Goal: Feedback & Contribution: Leave review/rating

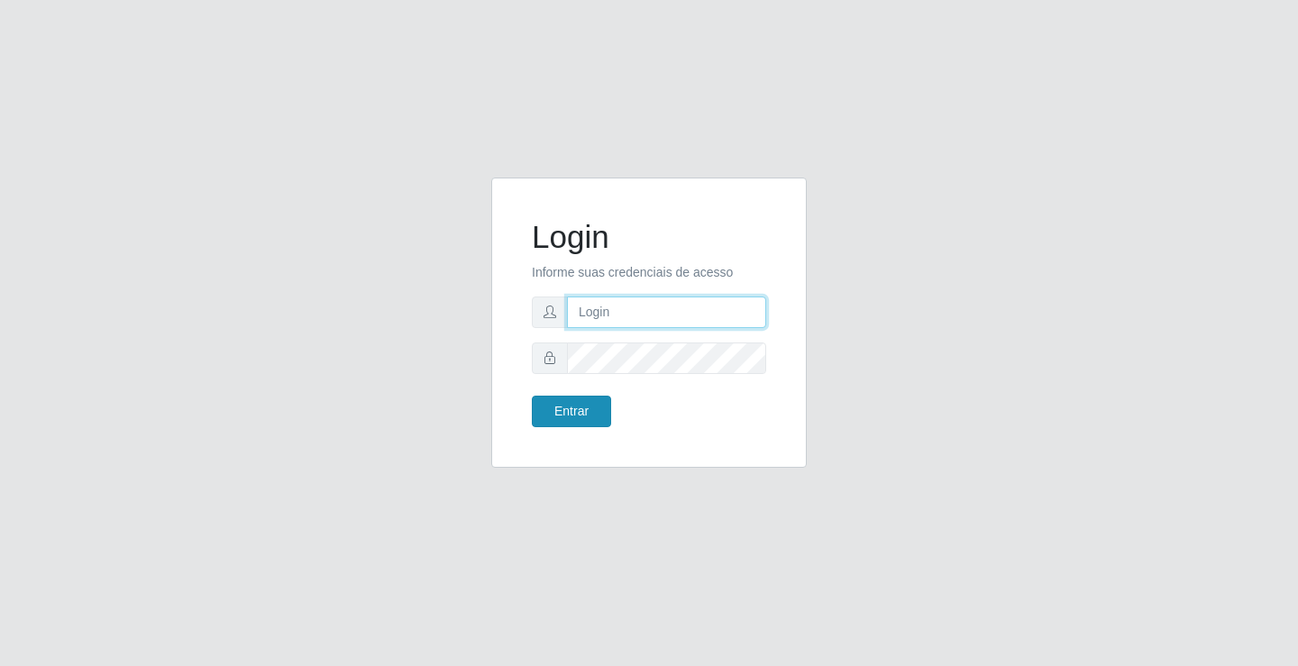
type input "[EMAIL_ADDRESS][DOMAIN_NAME]"
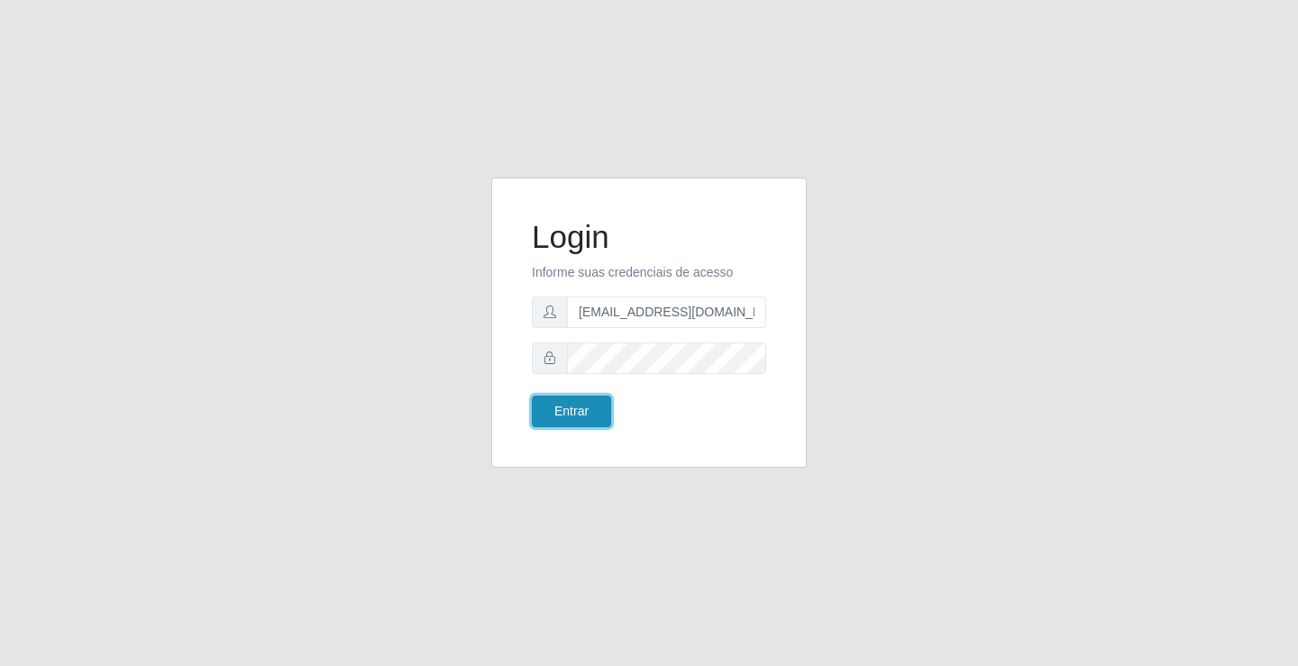
click at [564, 414] on button "Entrar" at bounding box center [571, 412] width 79 height 32
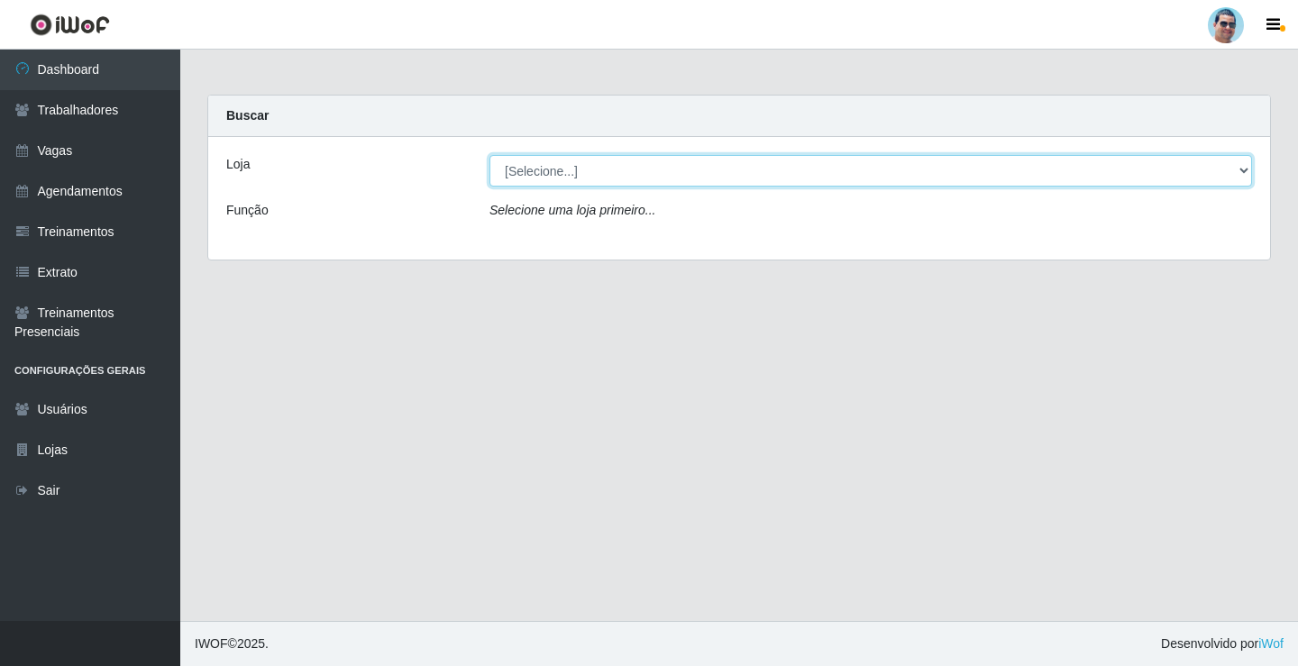
click at [526, 176] on select "[Selecione...] Mercadinho Extrabom" at bounding box center [870, 171] width 762 height 32
select select "175"
click at [489, 155] on select "[Selecione...] Mercadinho Extrabom" at bounding box center [870, 171] width 762 height 32
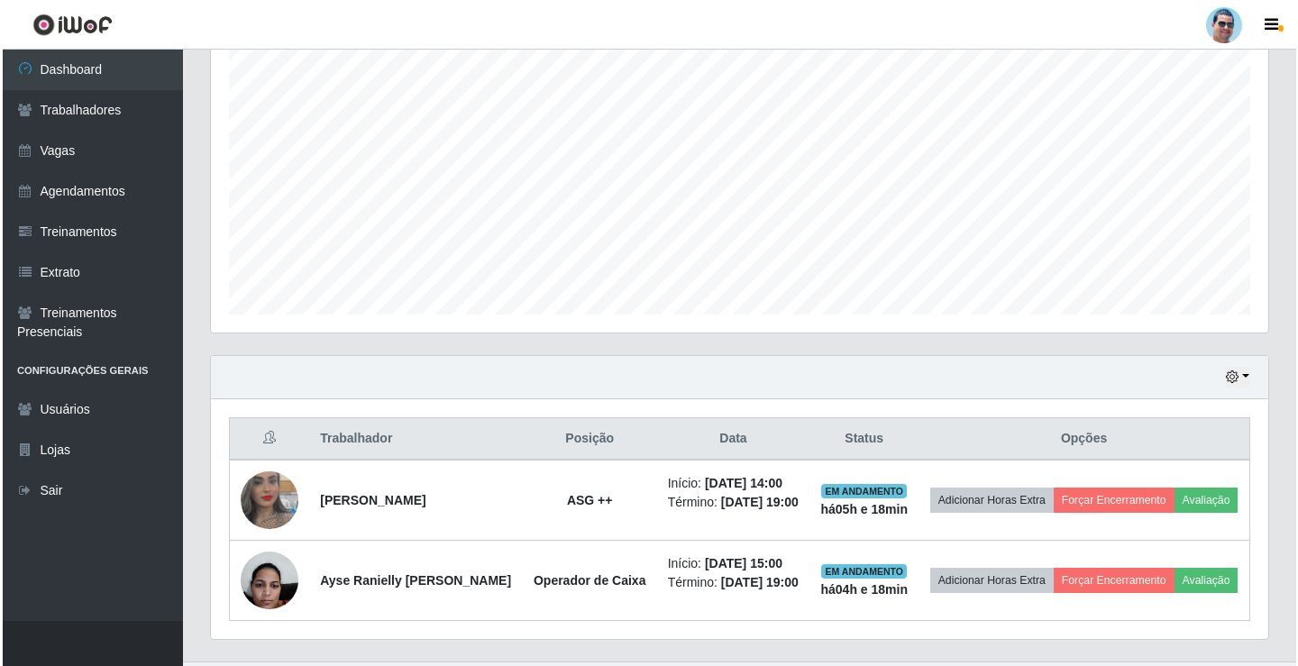
scroll to position [397, 0]
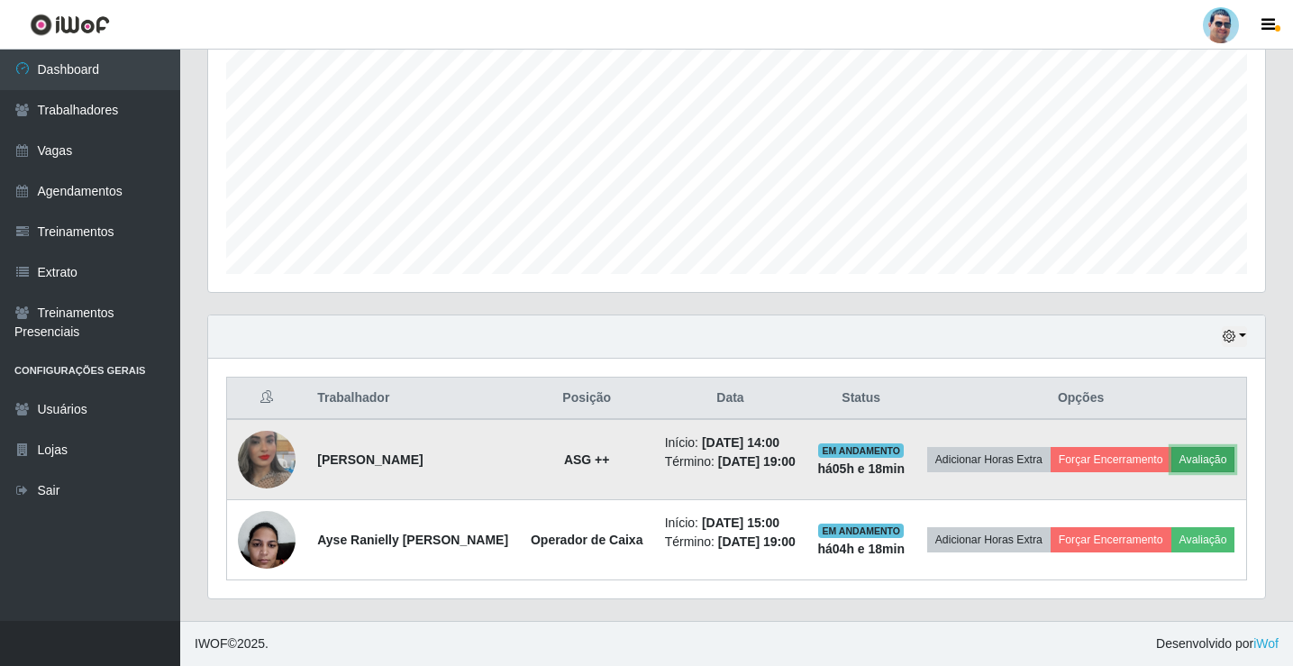
click at [1171, 447] on button "Avaliação" at bounding box center [1203, 459] width 64 height 25
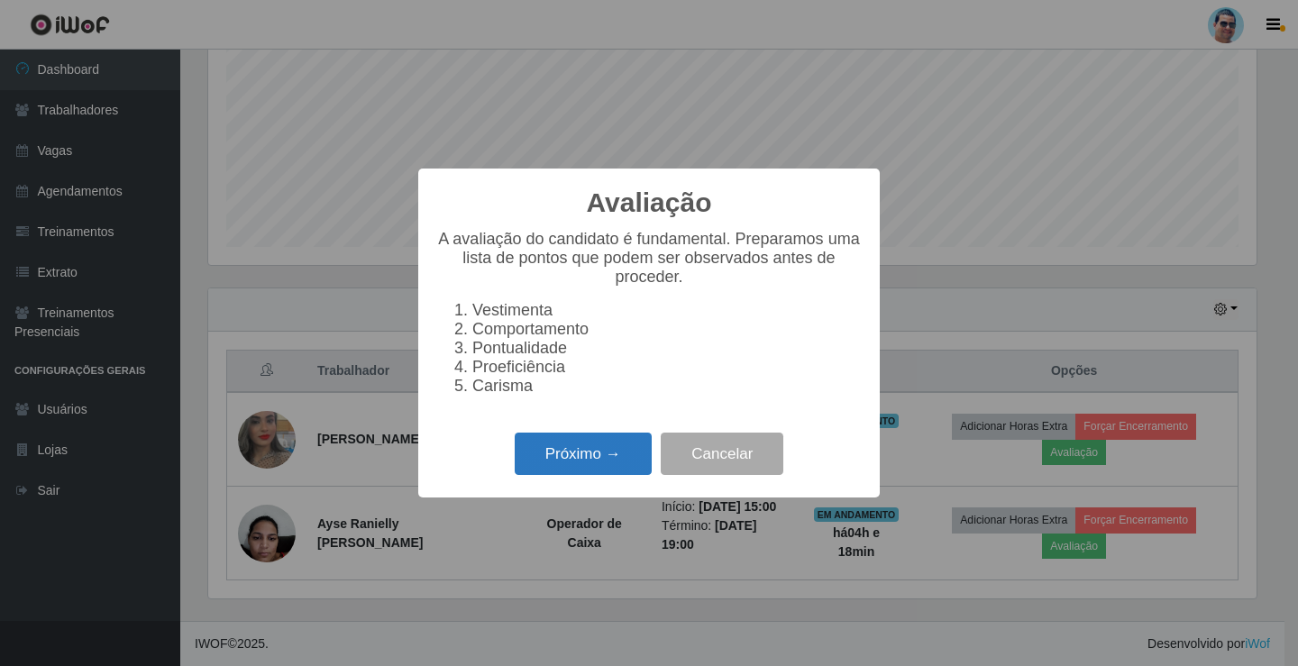
click at [634, 469] on button "Próximo →" at bounding box center [582, 454] width 137 height 42
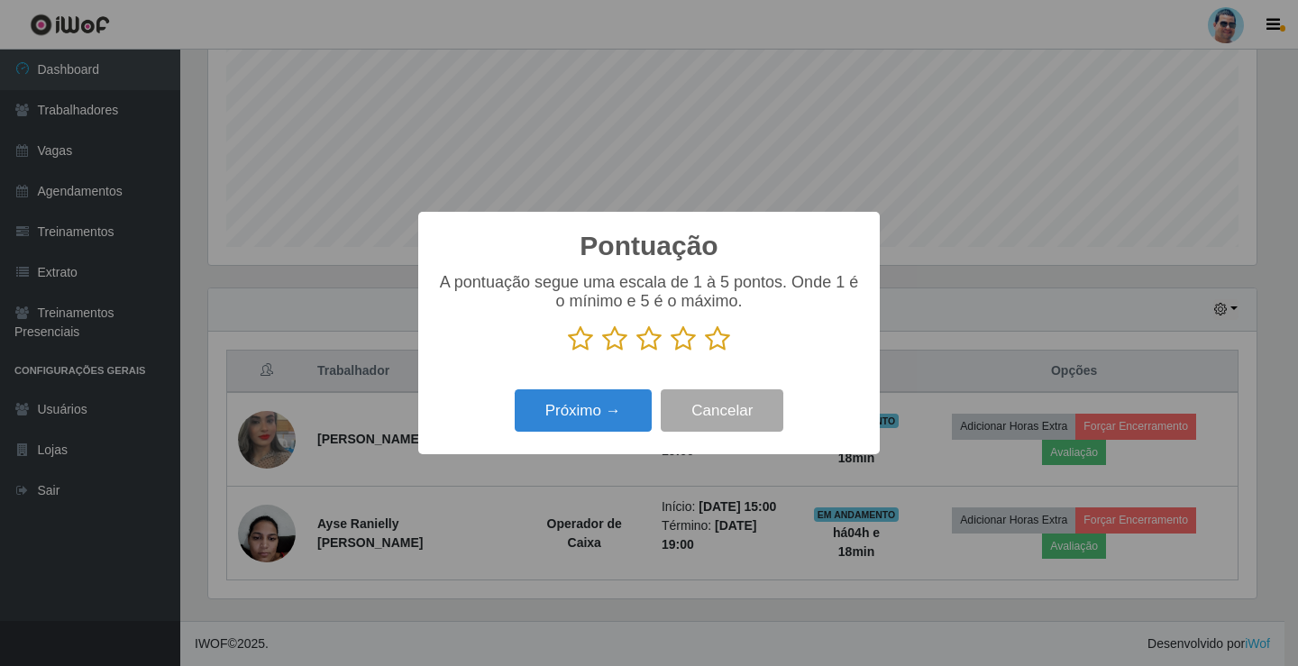
scroll to position [900670, 899996]
click at [682, 341] on icon at bounding box center [682, 338] width 25 height 27
click at [670, 352] on input "radio" at bounding box center [670, 352] width 0 height 0
click at [619, 406] on button "Próximo →" at bounding box center [582, 410] width 137 height 42
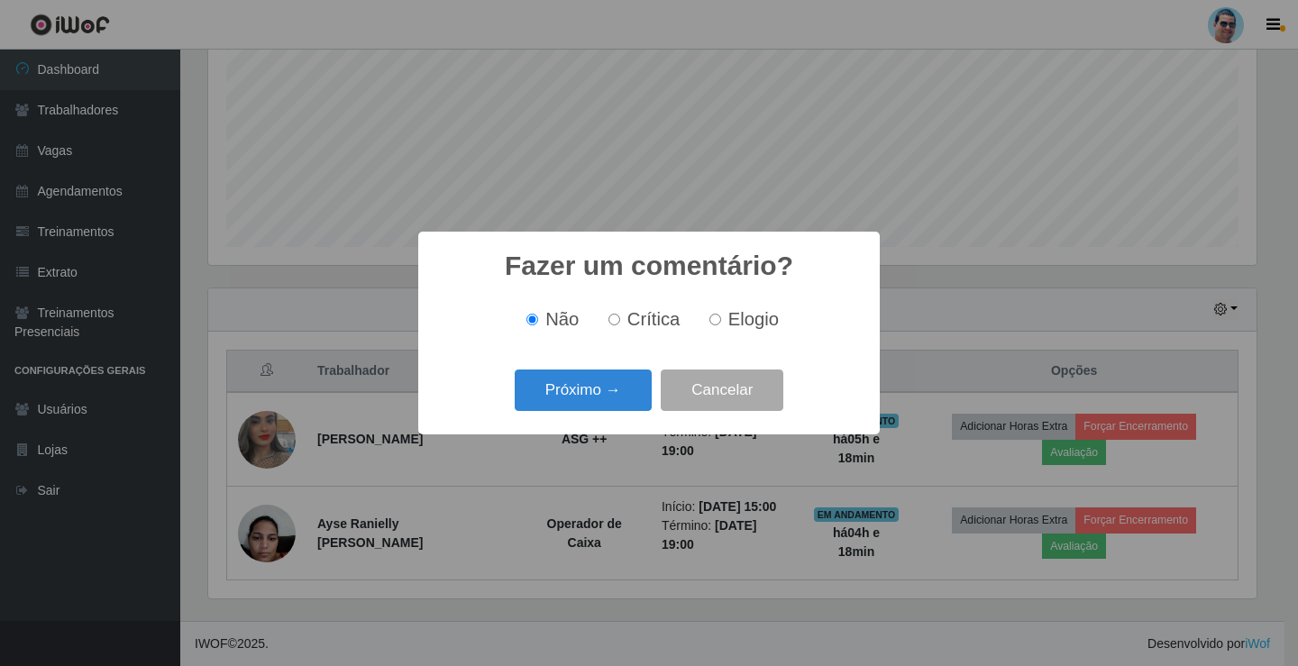
click at [619, 406] on button "Próximo →" at bounding box center [582, 390] width 137 height 42
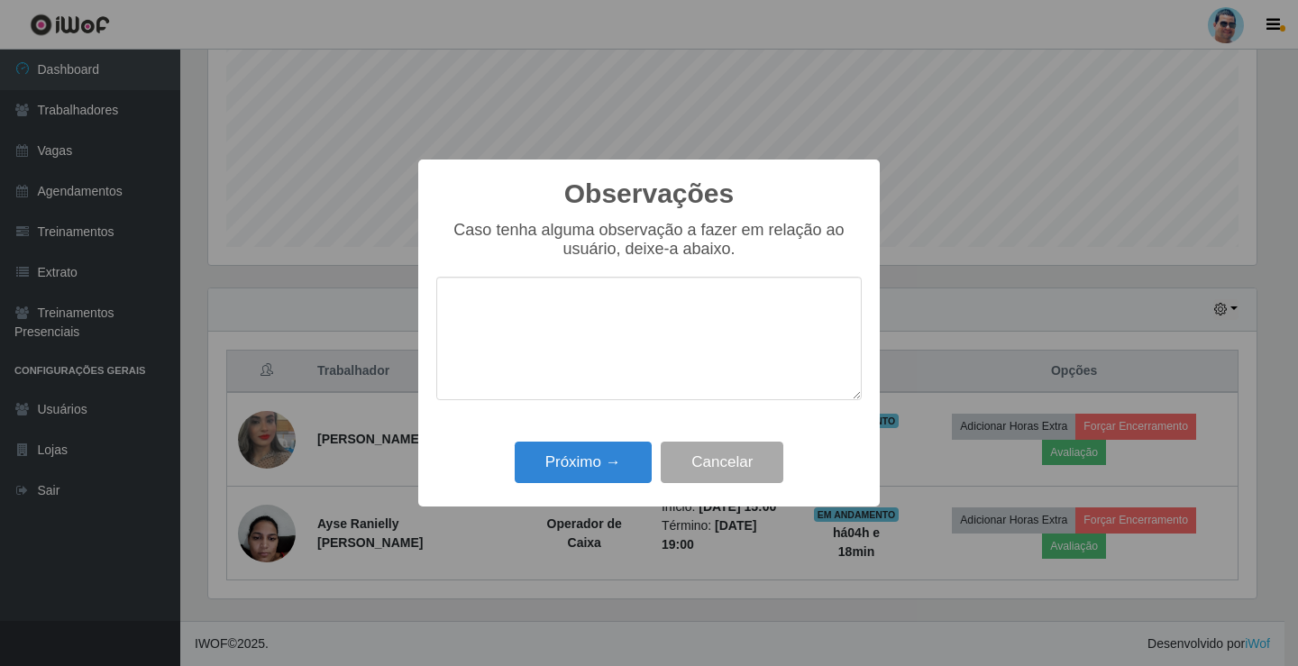
type textarea "s"
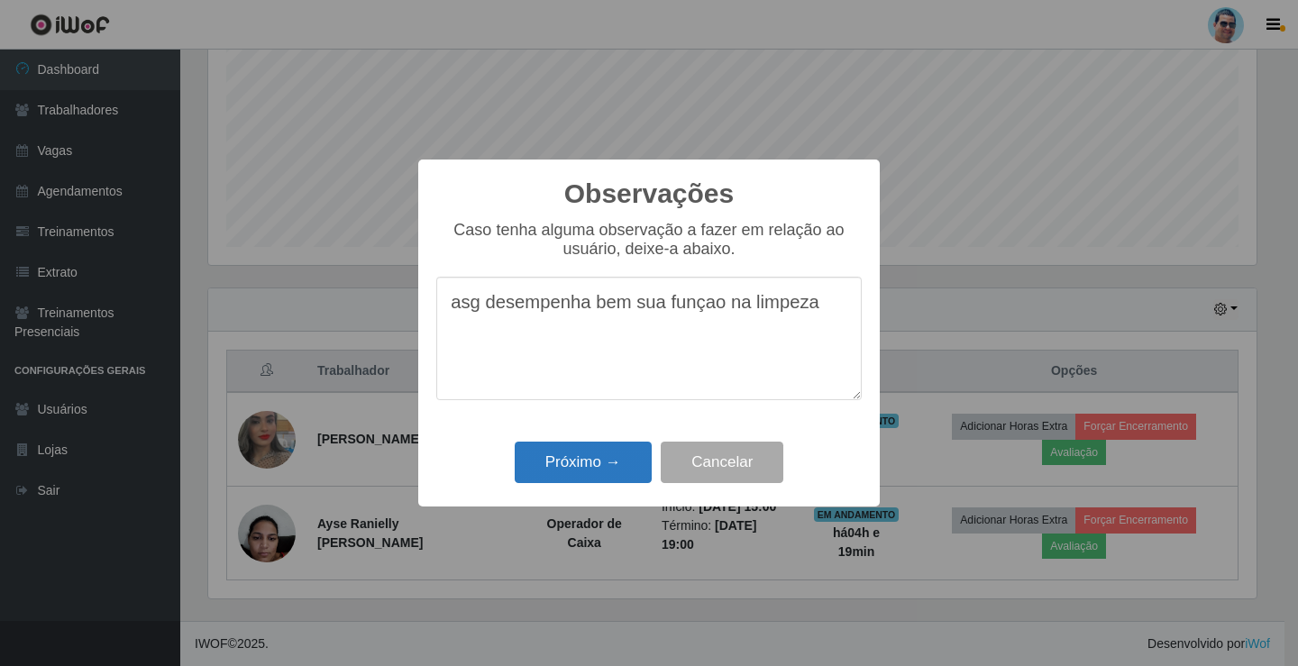
type textarea "asg desempenha bem sua funçao na limpeza"
click at [576, 452] on button "Próximo →" at bounding box center [582, 463] width 137 height 42
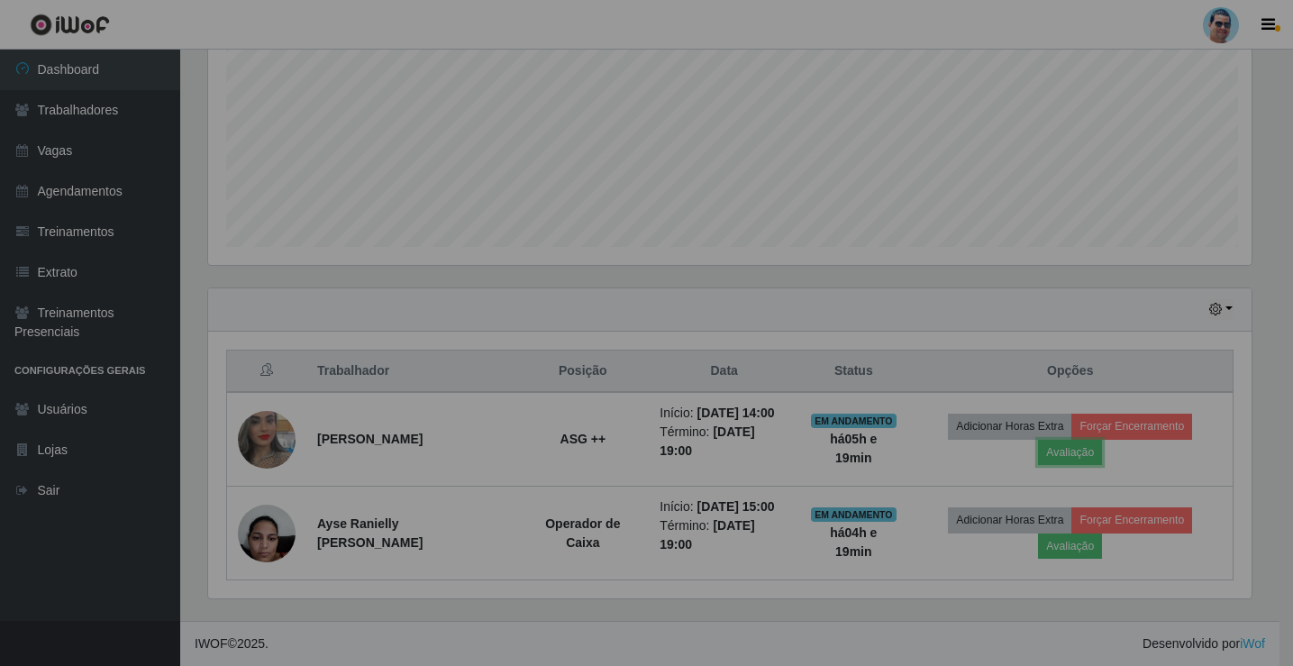
scroll to position [374, 1057]
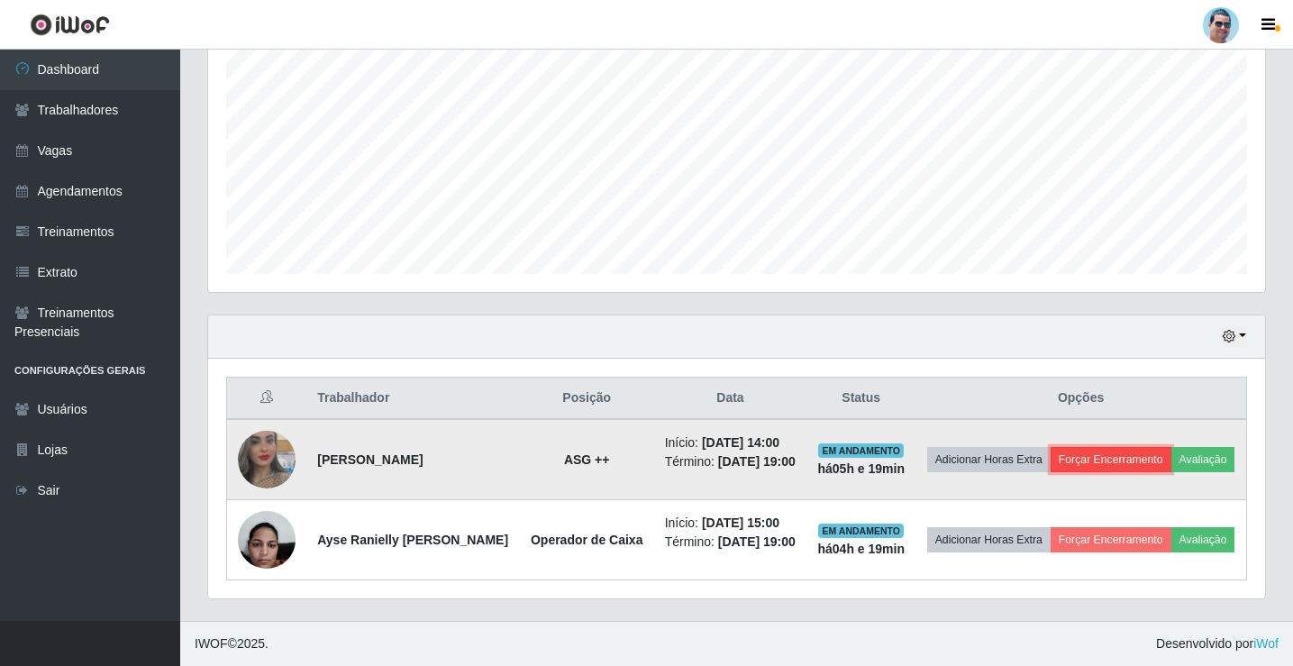
click at [1171, 447] on button "Forçar Encerramento" at bounding box center [1111, 459] width 121 height 25
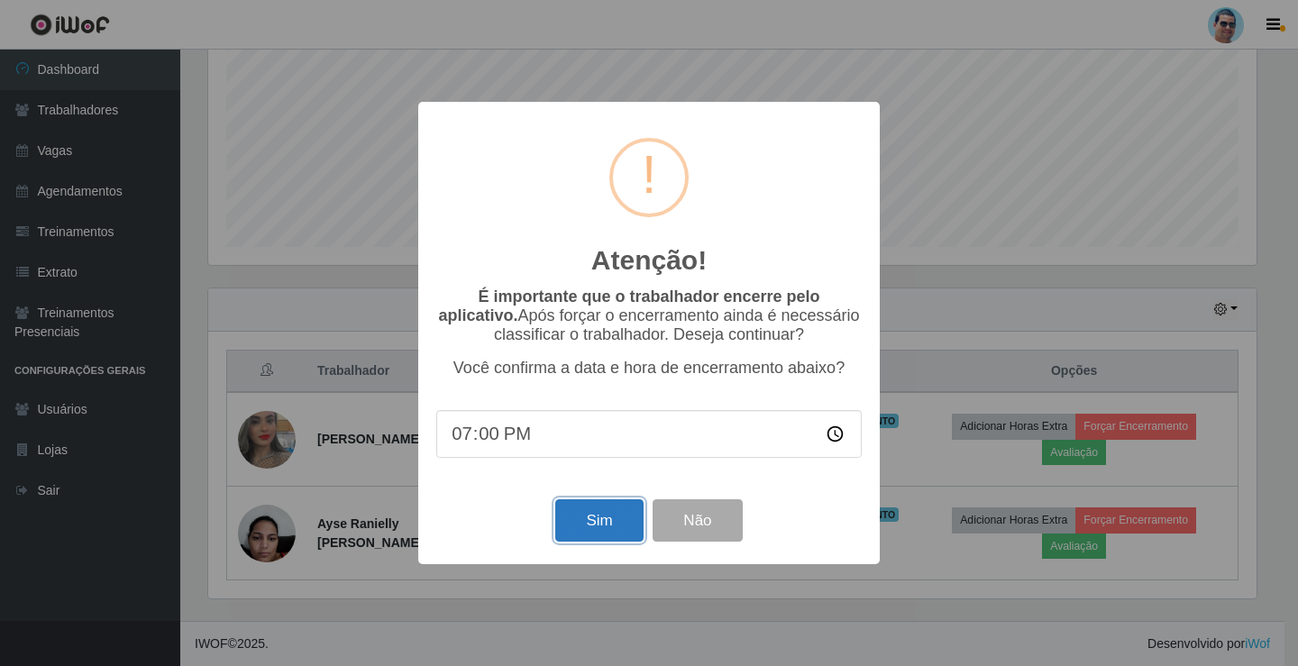
click at [577, 531] on button "Sim" at bounding box center [598, 520] width 87 height 42
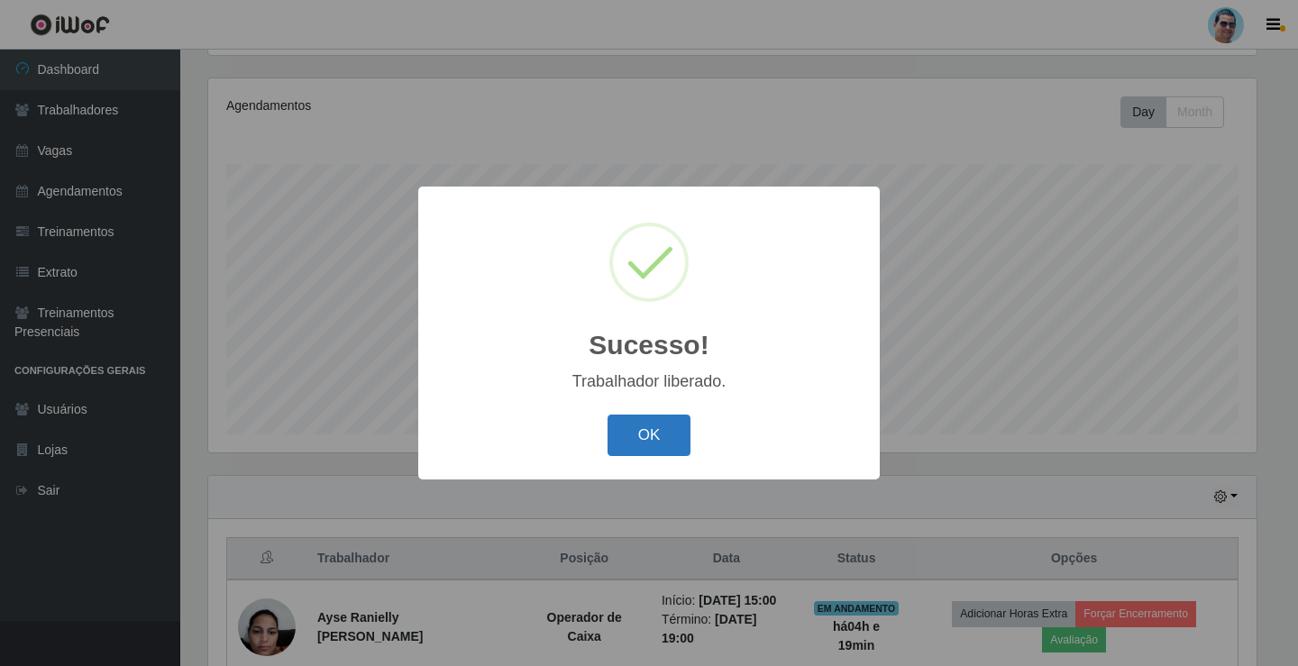
click at [651, 430] on button "OK" at bounding box center [649, 435] width 84 height 42
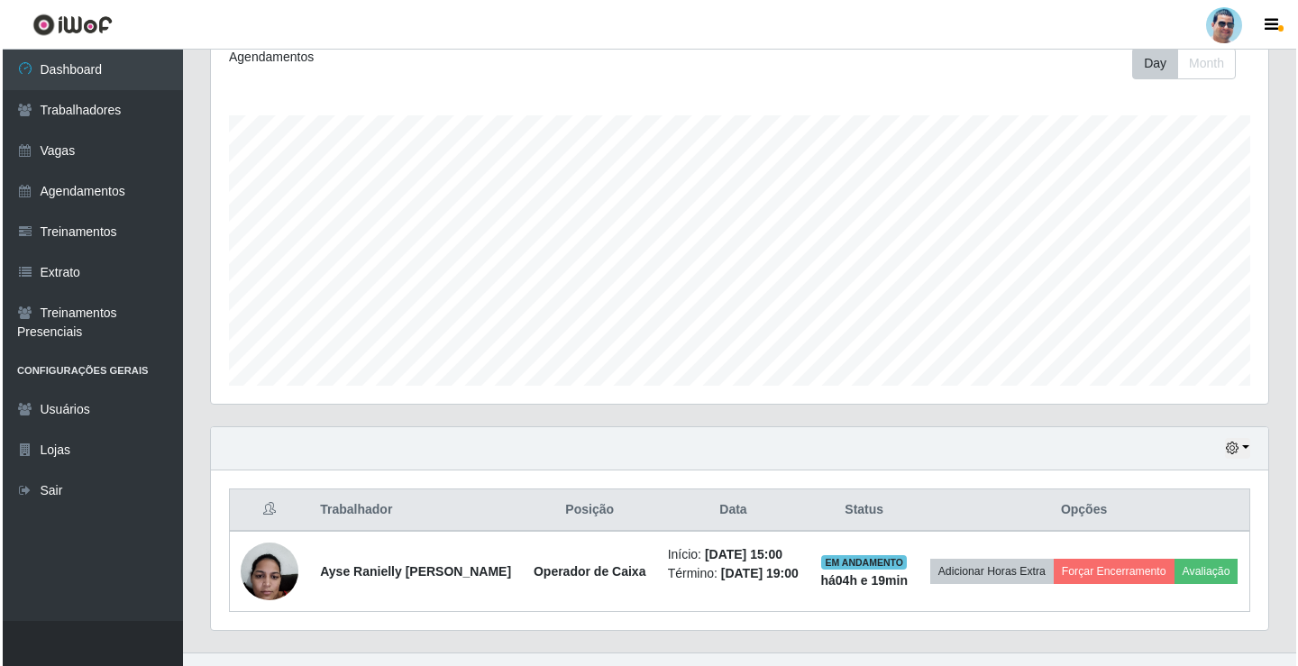
scroll to position [304, 0]
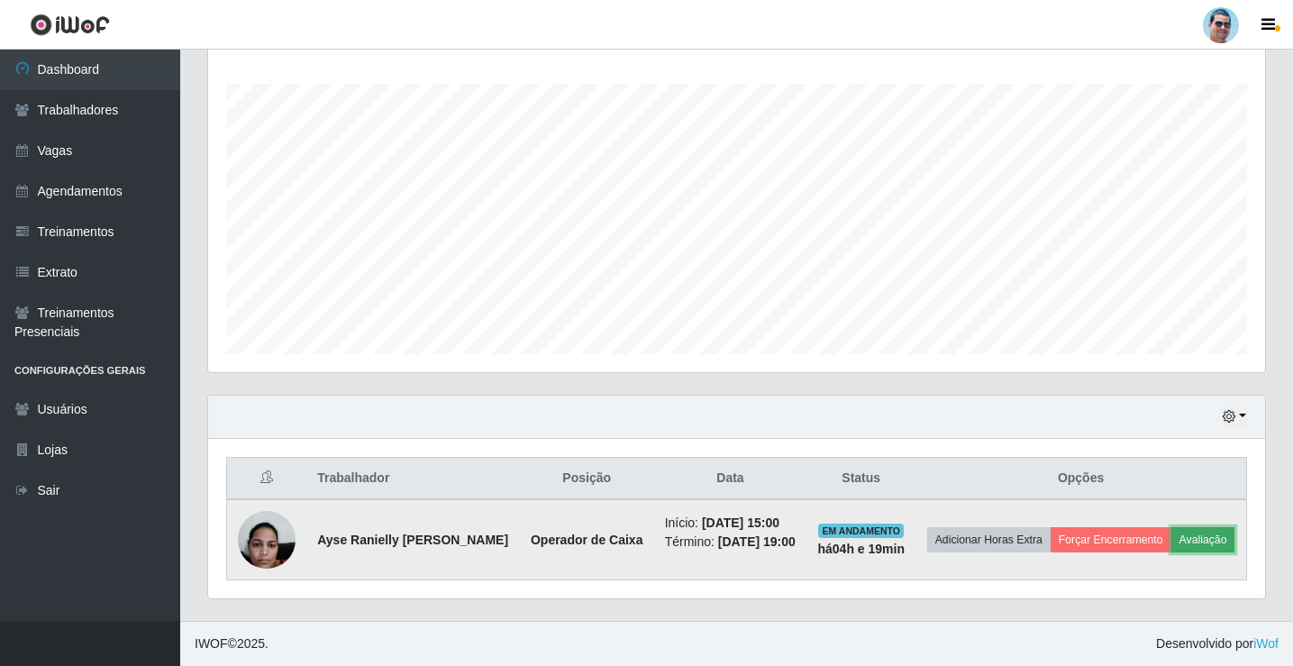
click at [1171, 550] on button "Avaliação" at bounding box center [1203, 539] width 64 height 25
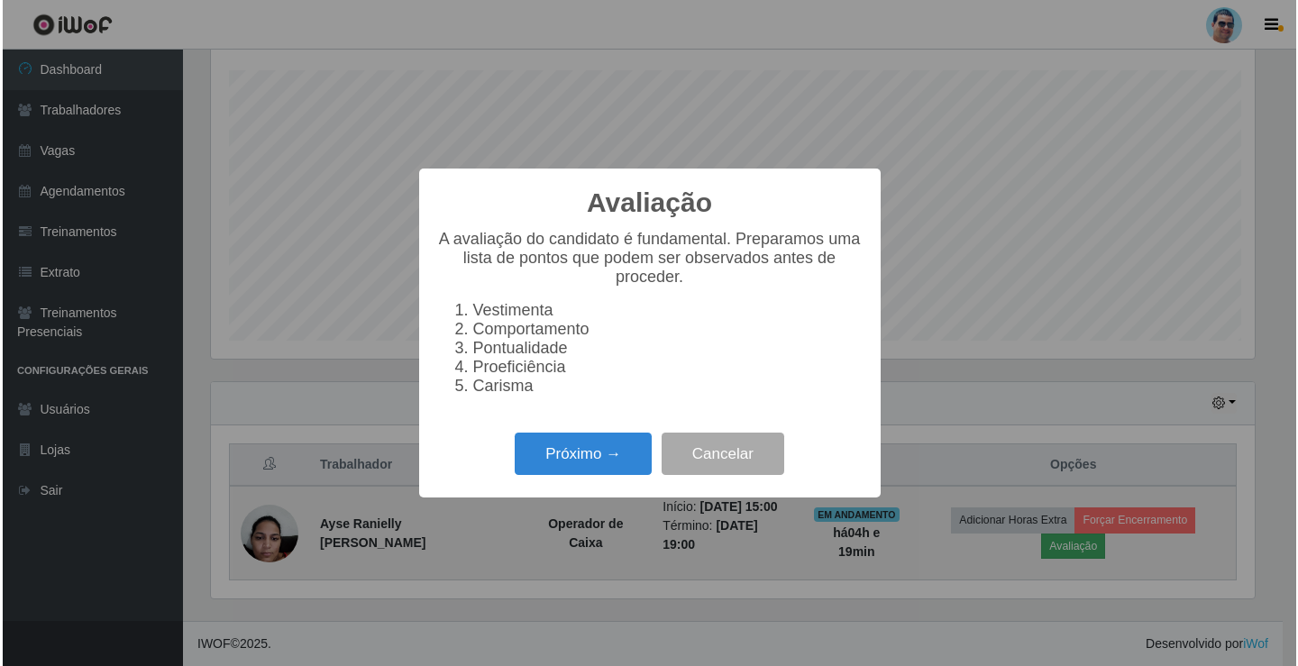
scroll to position [374, 1048]
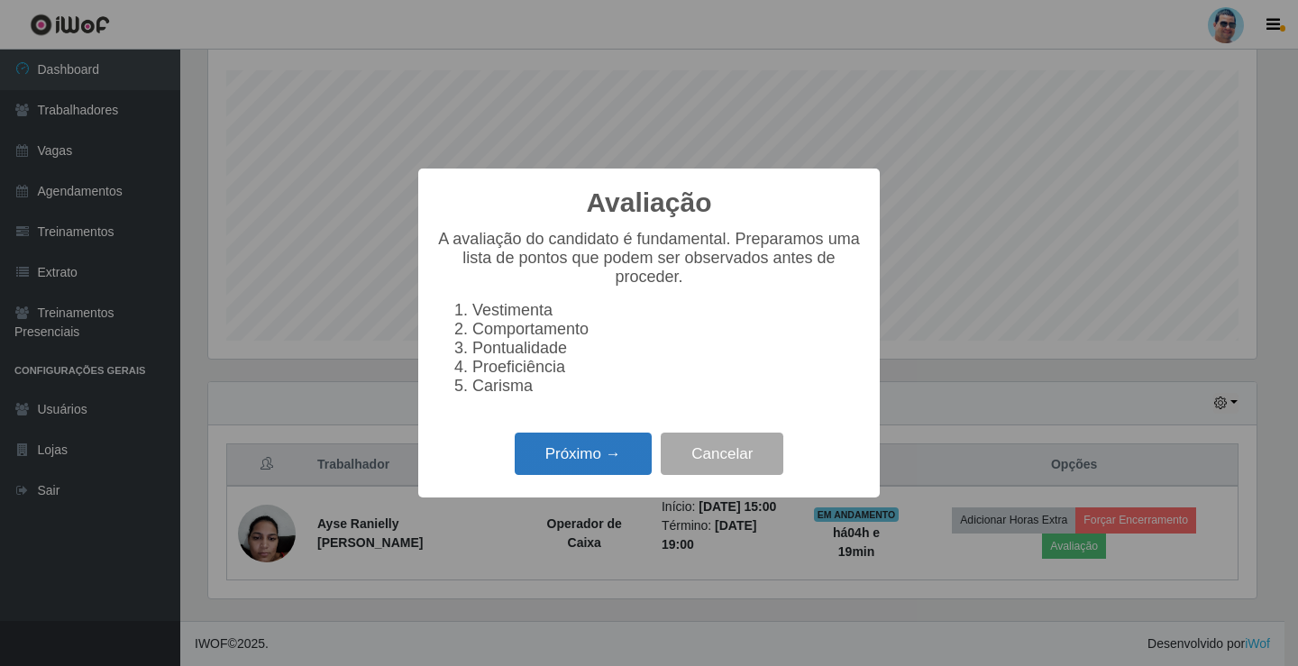
click at [603, 453] on button "Próximo →" at bounding box center [582, 454] width 137 height 42
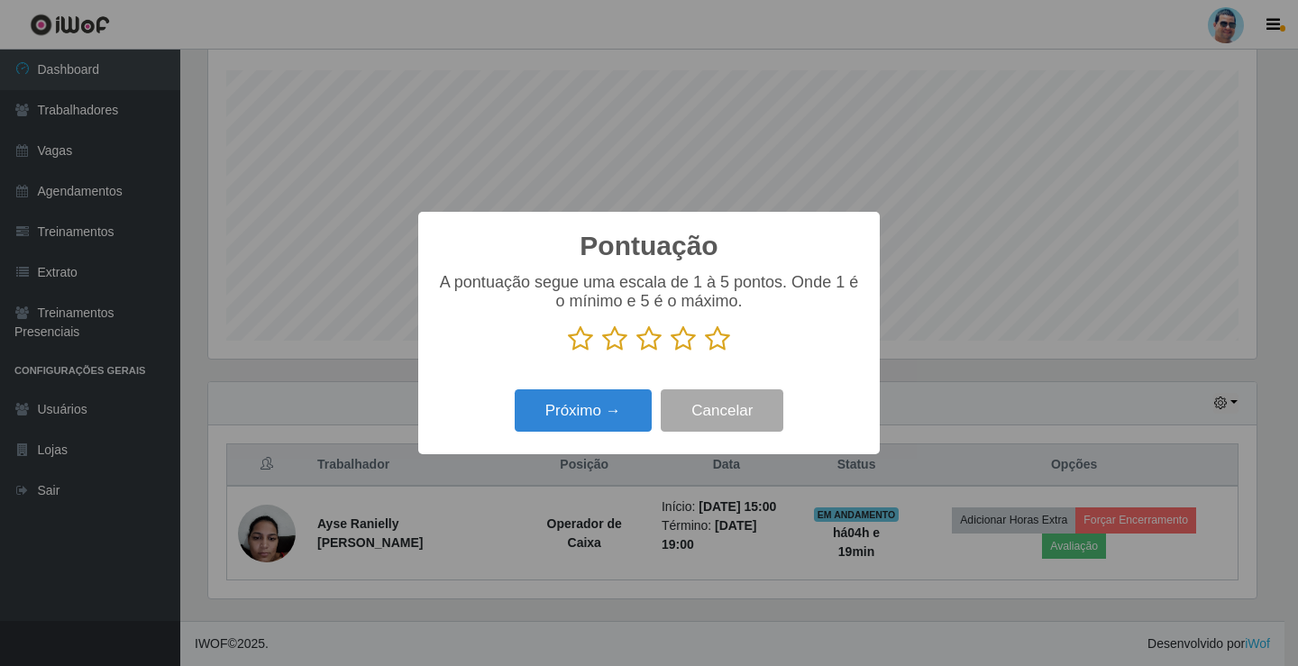
click at [682, 332] on icon at bounding box center [682, 338] width 25 height 27
click at [670, 352] on input "radio" at bounding box center [670, 352] width 0 height 0
click at [620, 405] on button "Próximo →" at bounding box center [582, 410] width 137 height 42
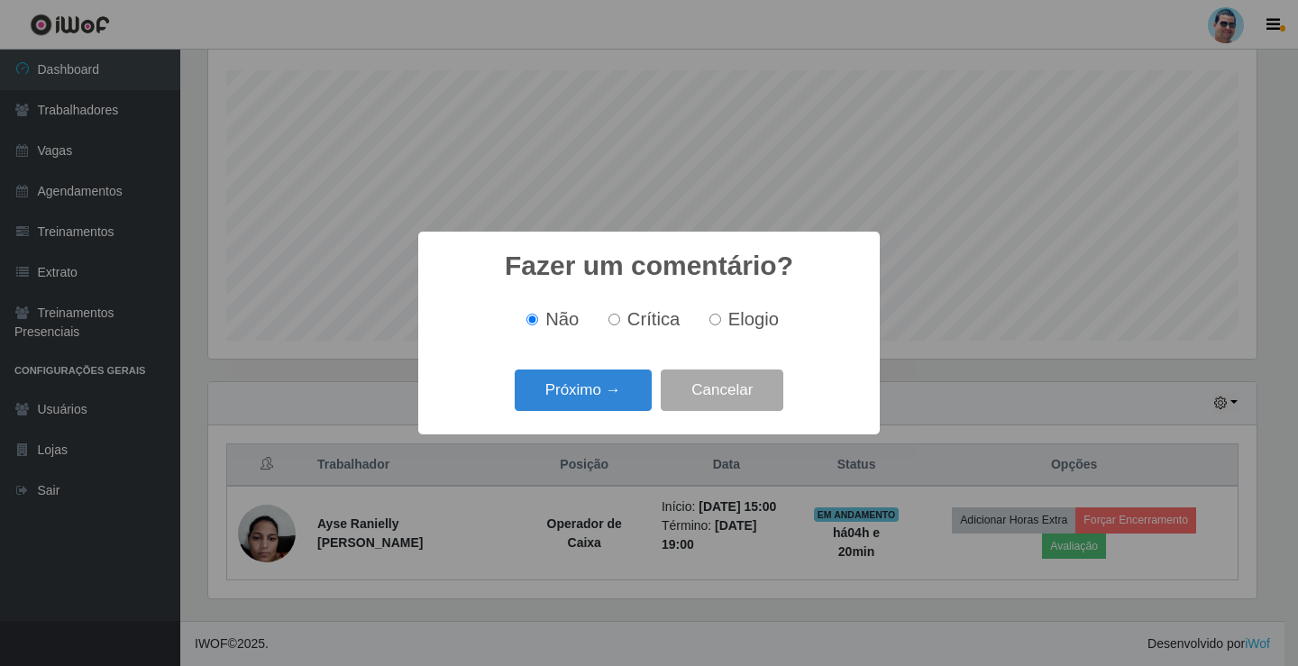
click at [620, 405] on button "Próximo →" at bounding box center [582, 390] width 137 height 42
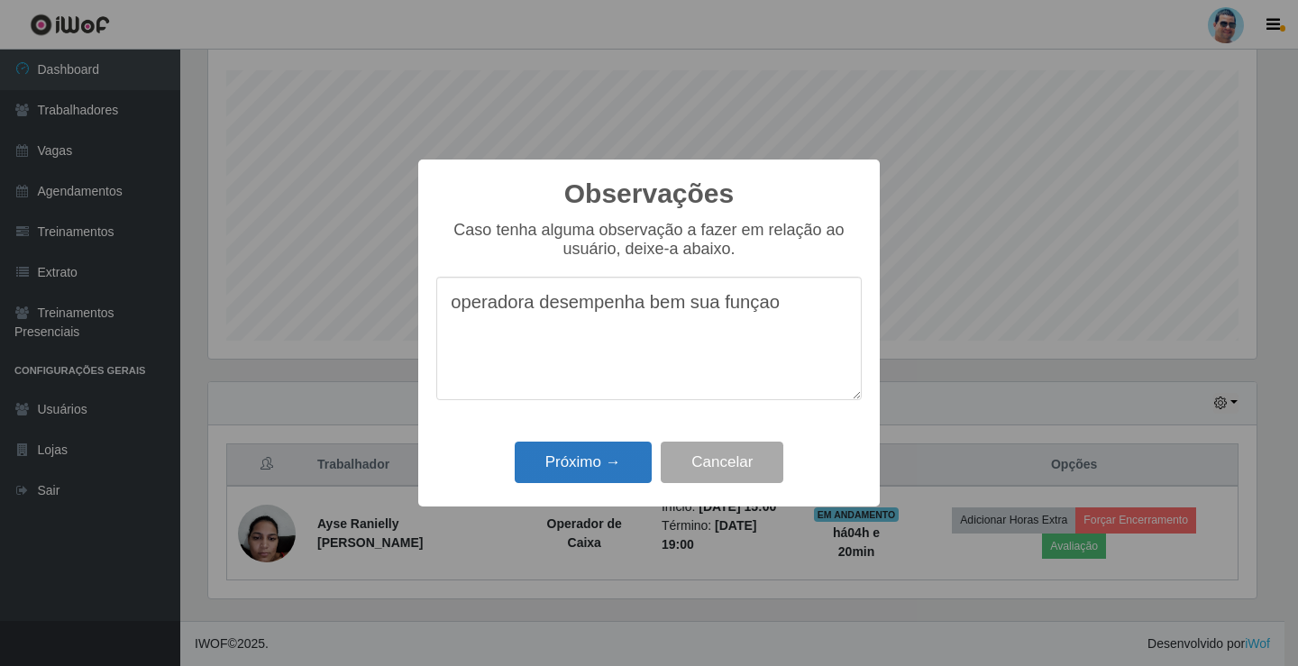
type textarea "operadora desempenha bem sua funçao"
click at [601, 469] on button "Próximo →" at bounding box center [582, 463] width 137 height 42
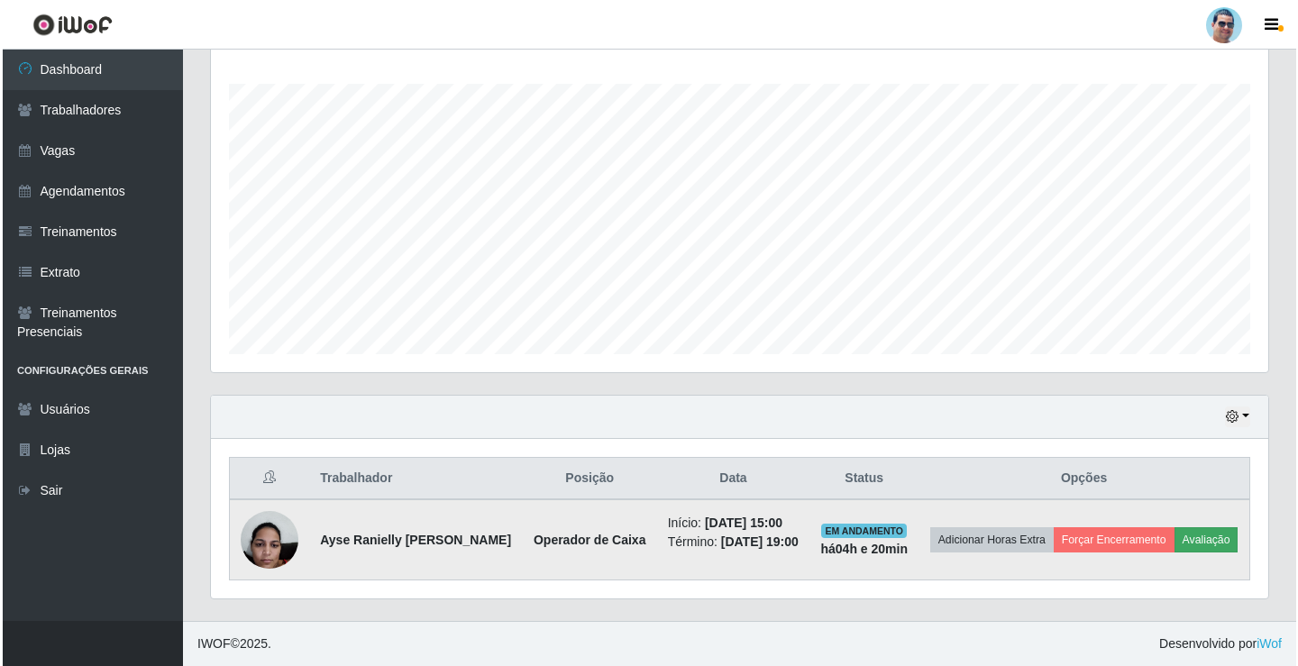
scroll to position [290, 0]
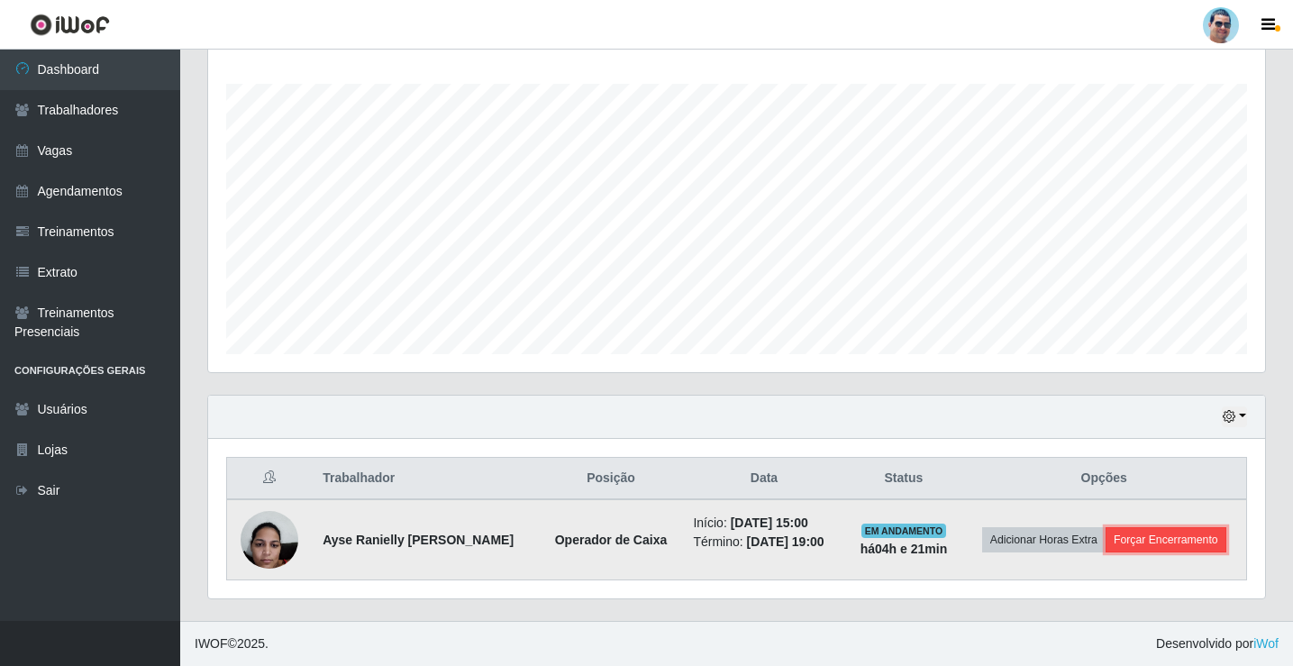
click at [1204, 538] on button "Forçar Encerramento" at bounding box center [1166, 539] width 121 height 25
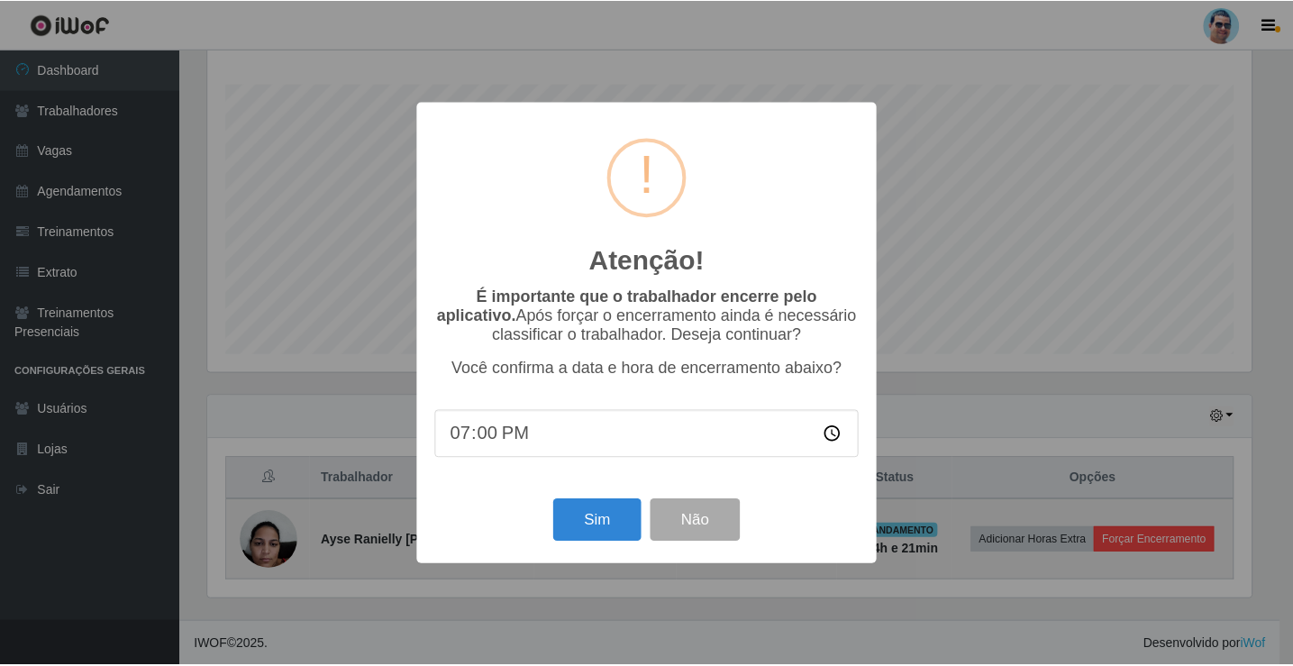
scroll to position [374, 1048]
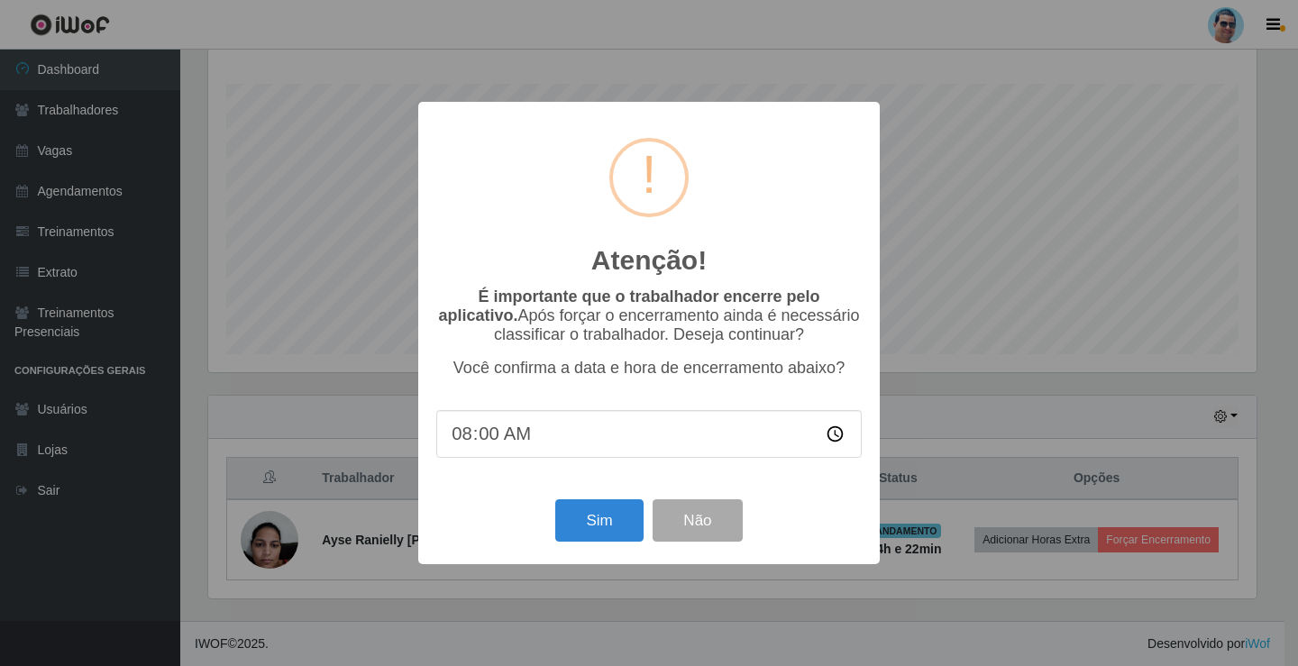
click at [458, 442] on input "08:00" at bounding box center [648, 434] width 425 height 48
type input "19:08"
click at [615, 507] on button "Sim" at bounding box center [598, 520] width 87 height 42
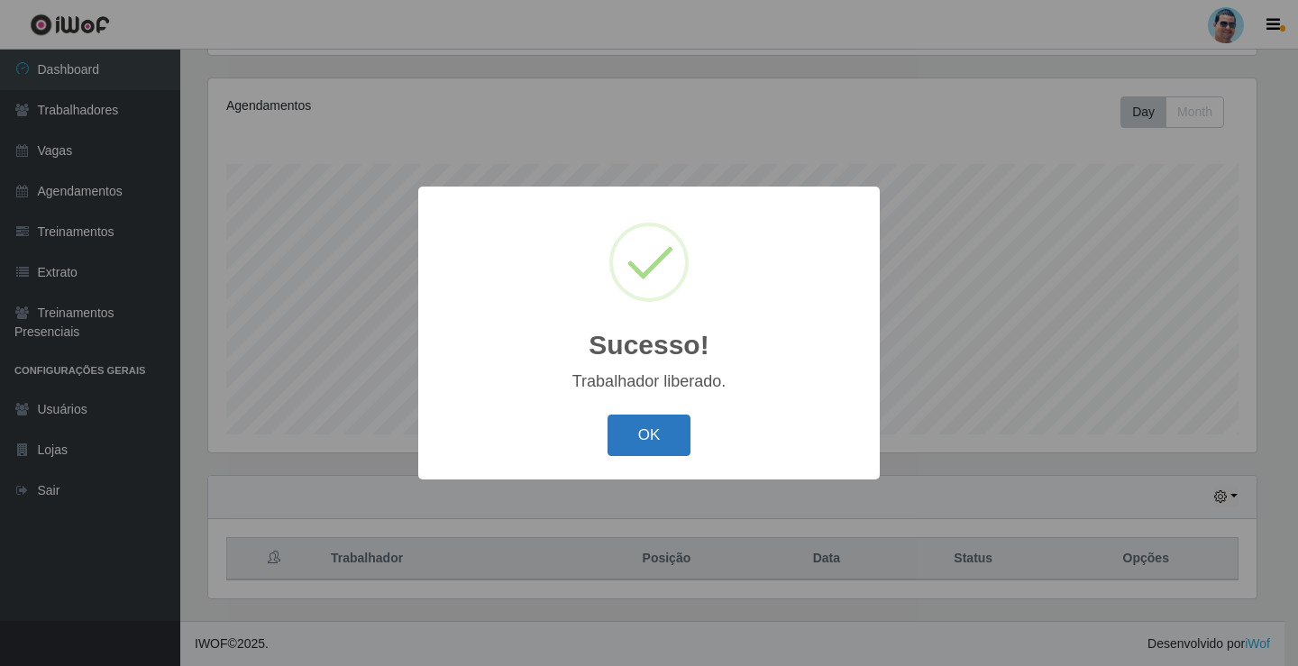
click at [635, 442] on button "OK" at bounding box center [649, 435] width 84 height 42
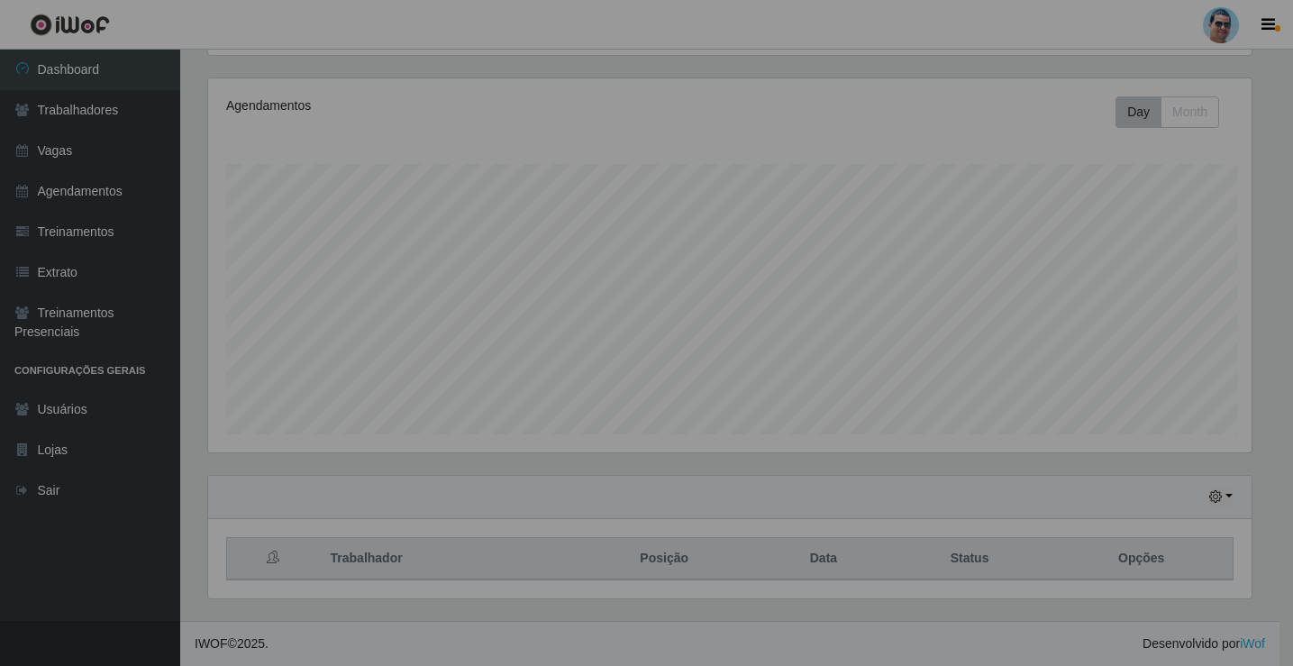
scroll to position [374, 1057]
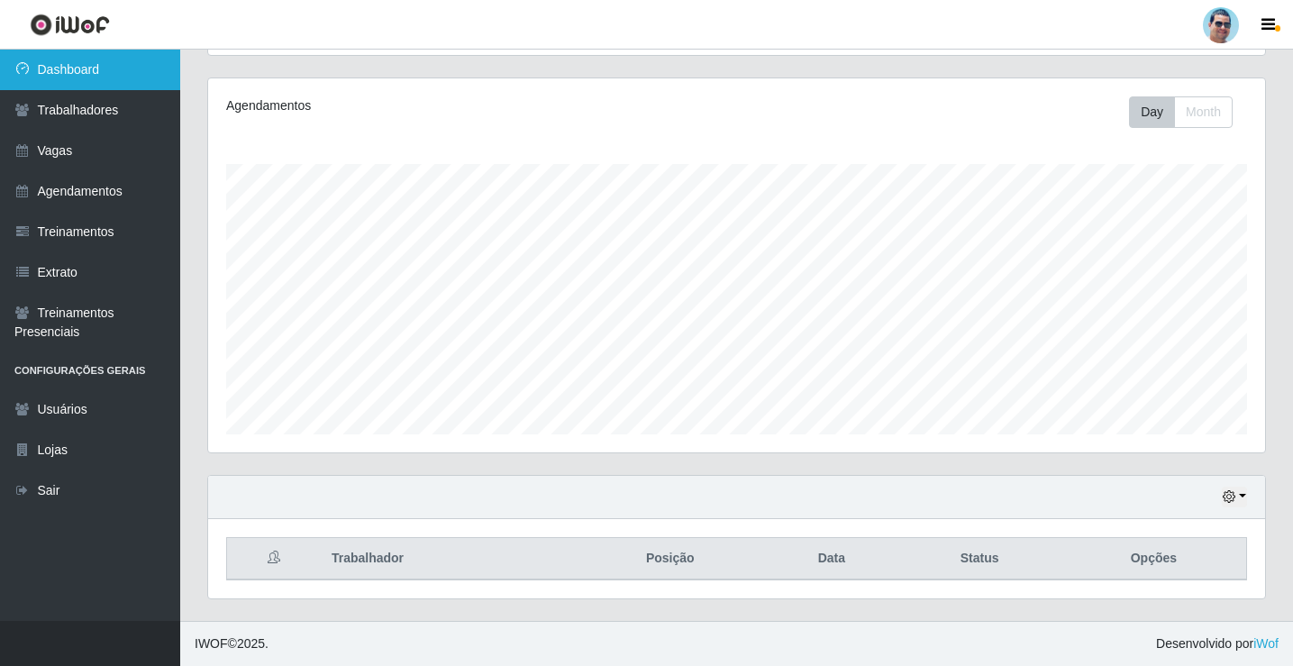
click at [127, 80] on link "Dashboard" at bounding box center [90, 70] width 180 height 41
click at [1242, 492] on button "button" at bounding box center [1234, 497] width 25 height 21
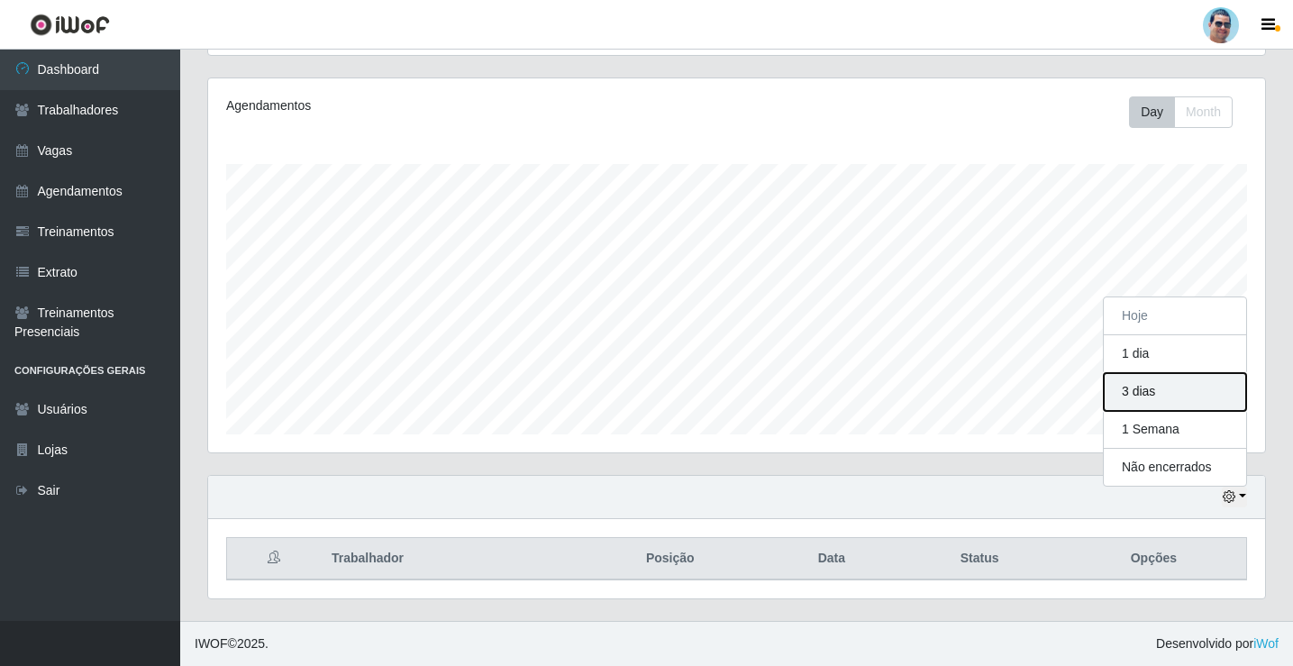
click at [1170, 401] on button "3 dias" at bounding box center [1175, 392] width 142 height 38
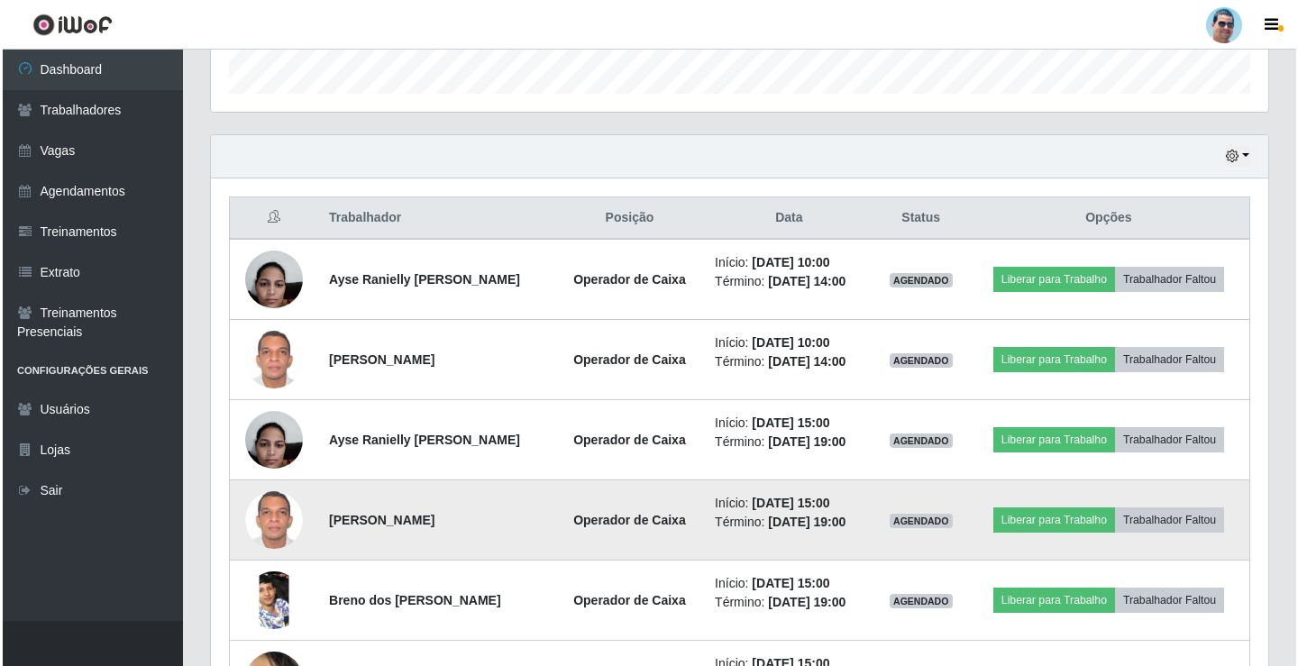
scroll to position [570, 0]
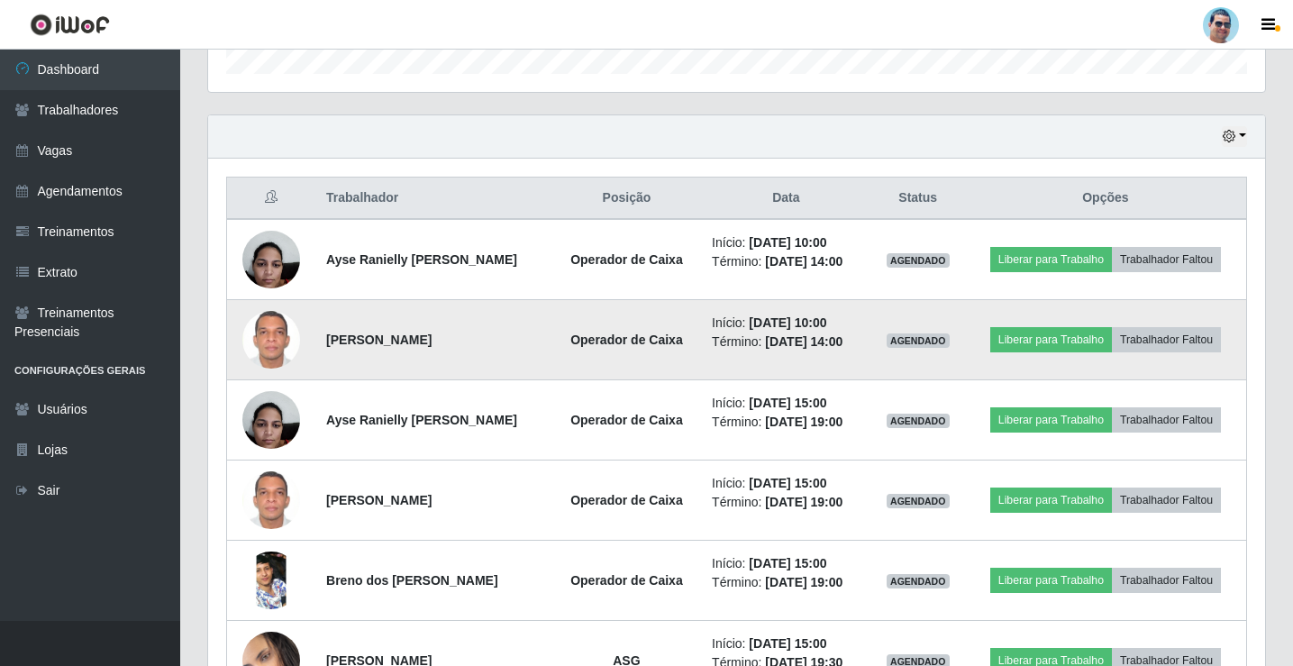
click at [292, 330] on img at bounding box center [271, 339] width 58 height 79
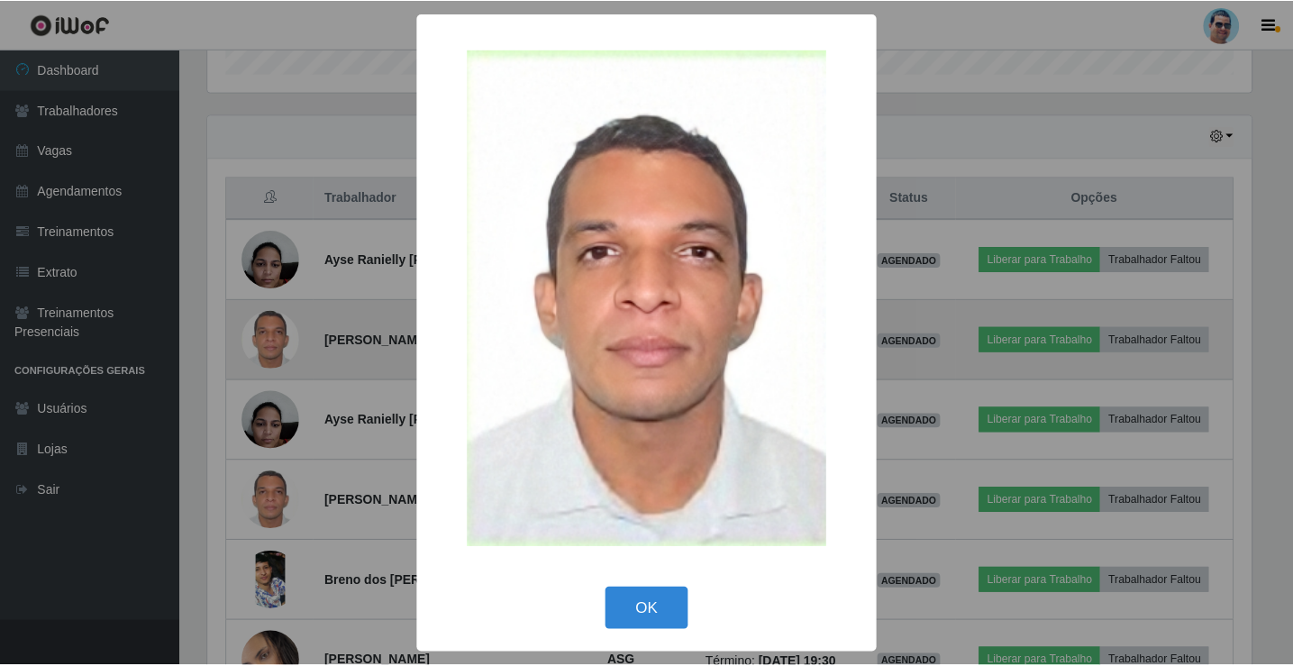
scroll to position [374, 1048]
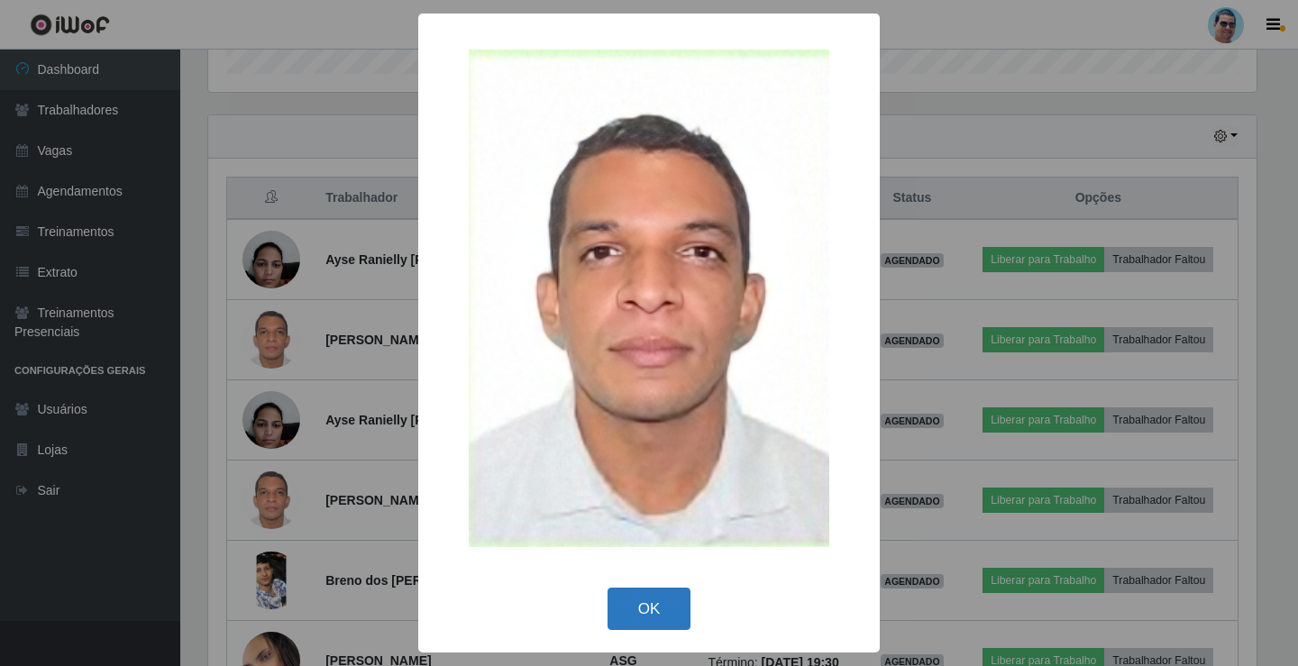
click at [651, 616] on button "OK" at bounding box center [649, 608] width 84 height 42
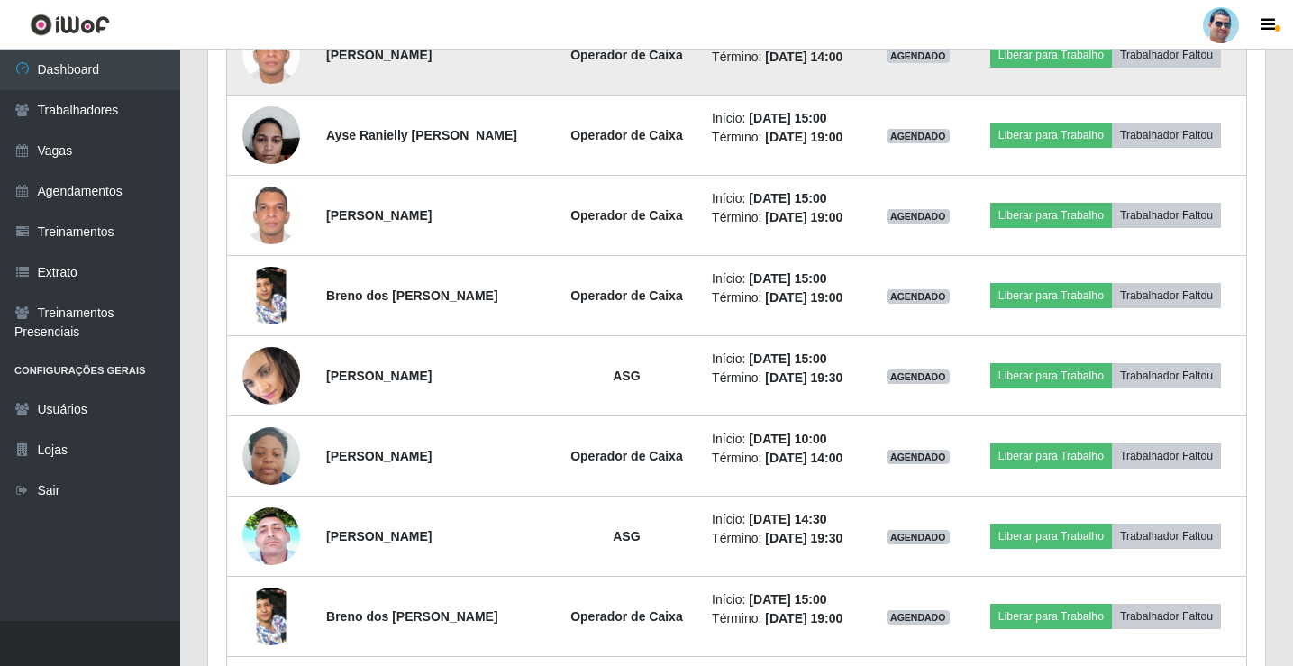
scroll to position [872, 0]
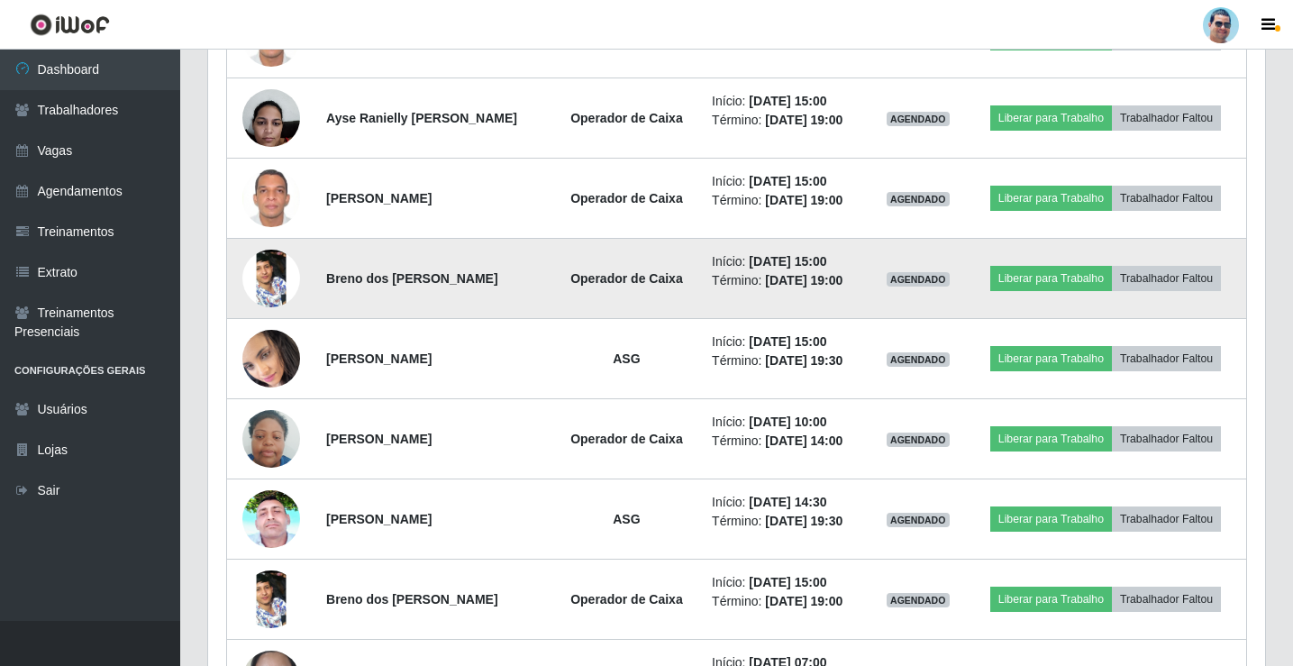
click at [285, 275] on img at bounding box center [271, 278] width 58 height 128
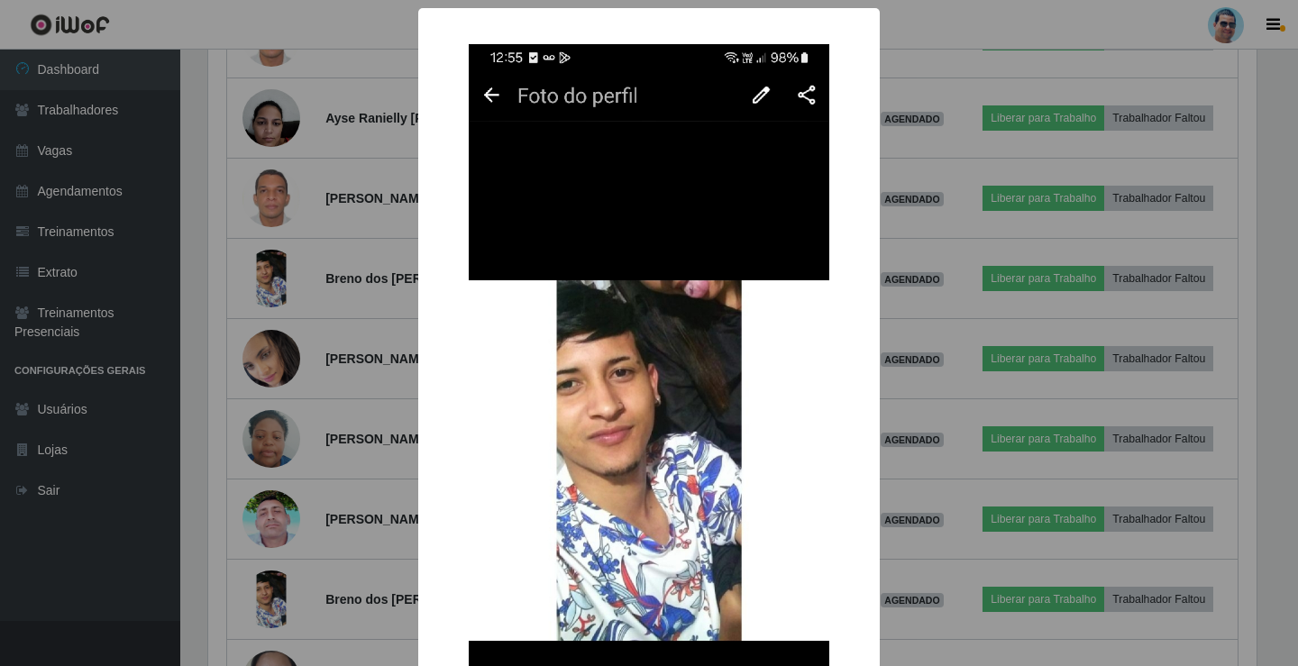
click at [942, 324] on div "× OK Cancel" at bounding box center [649, 333] width 1298 height 666
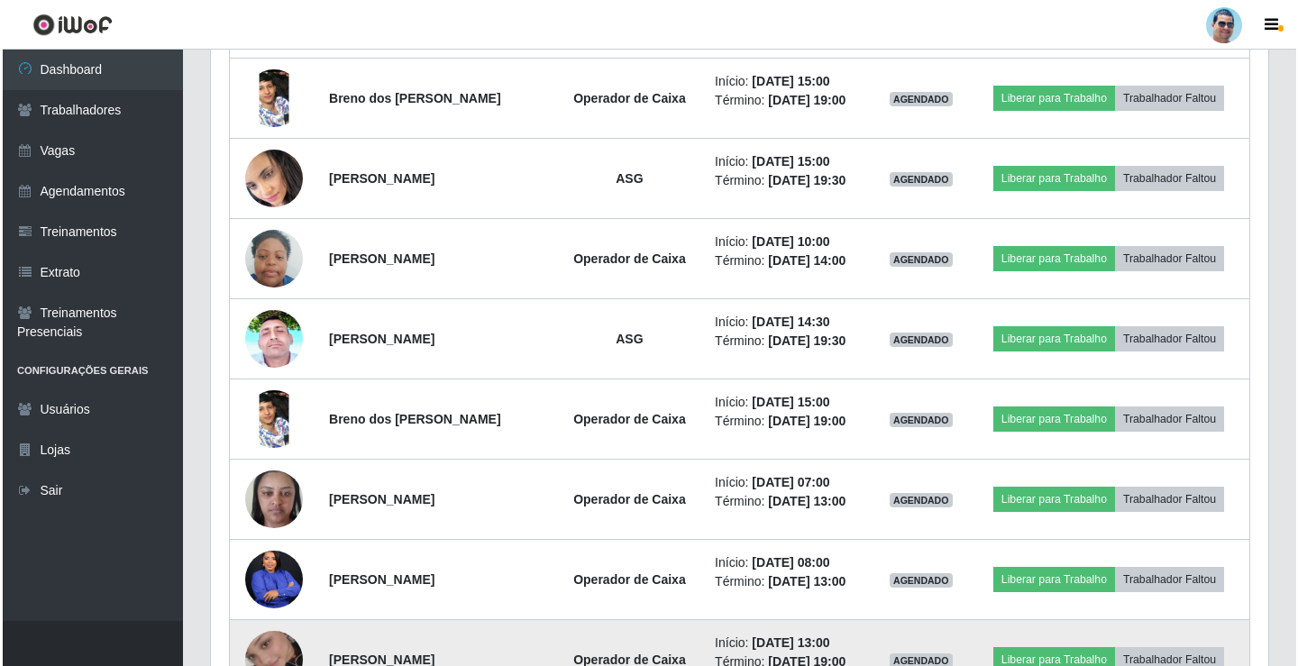
scroll to position [1413, 0]
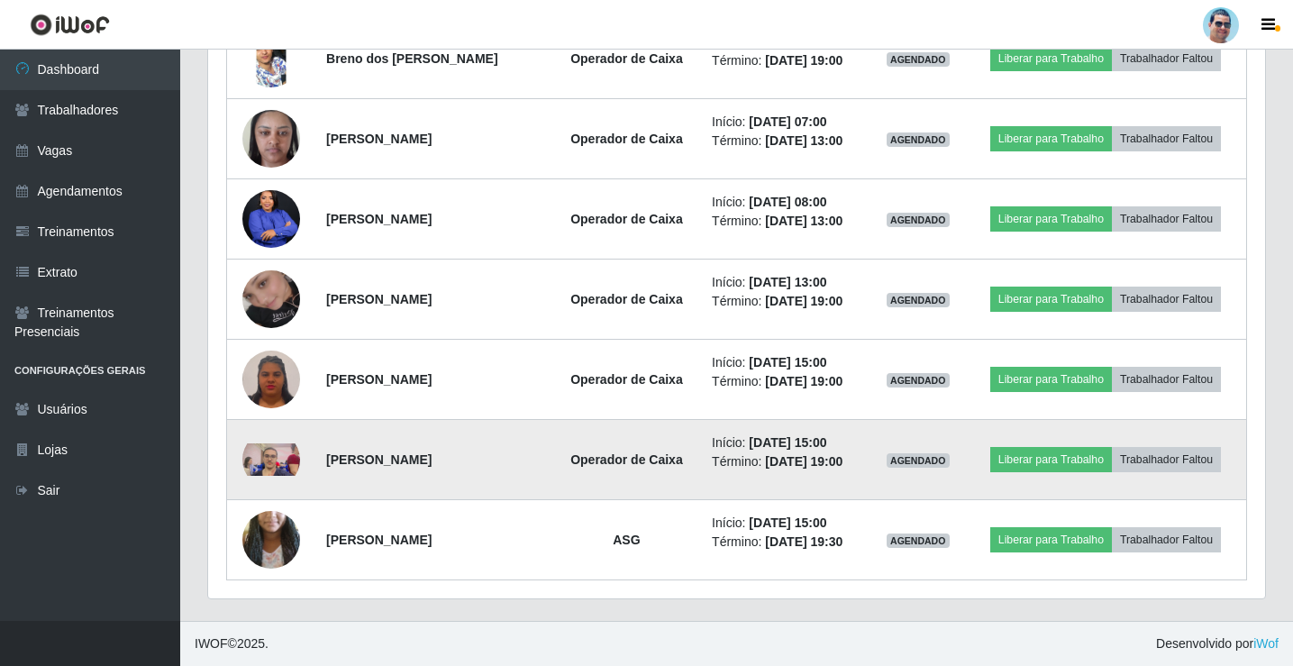
click at [260, 461] on img at bounding box center [271, 459] width 58 height 32
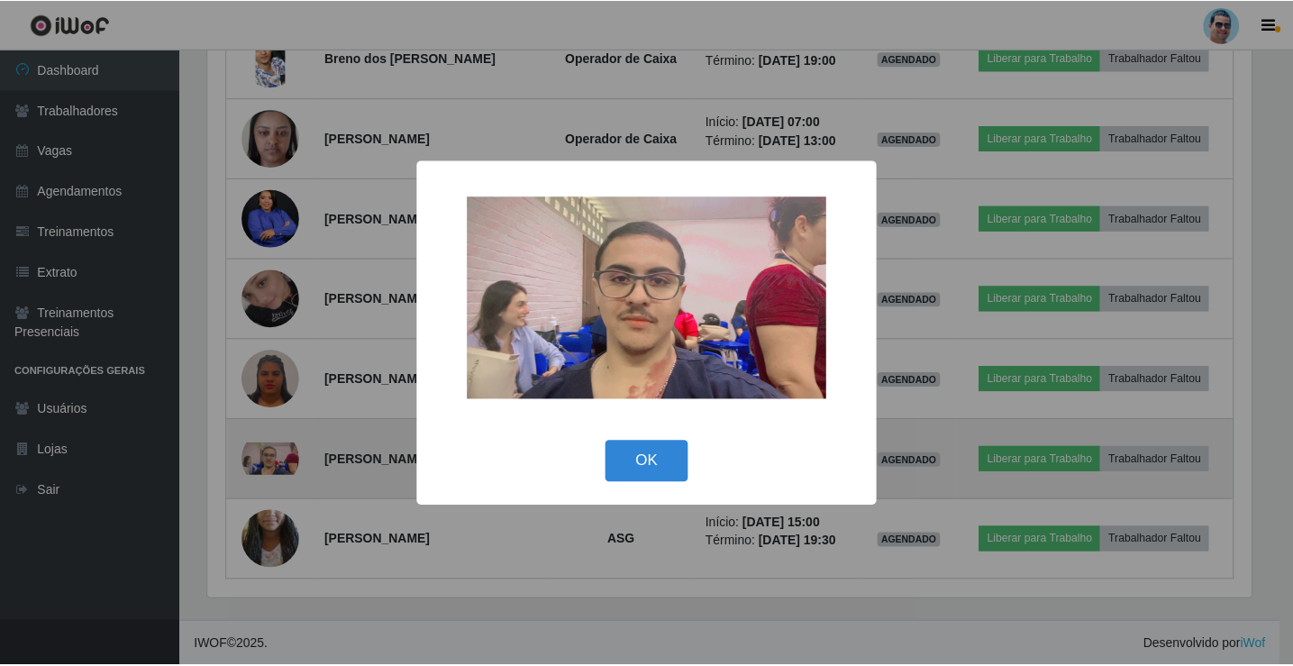
scroll to position [374, 1048]
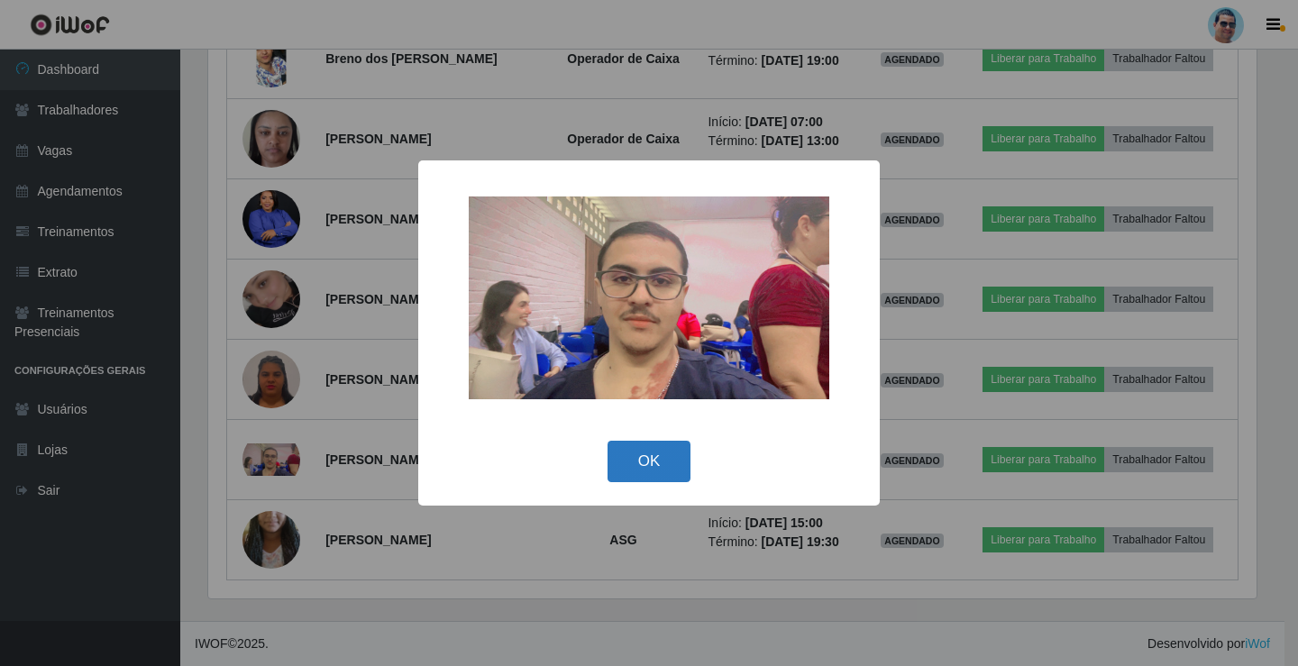
click at [659, 454] on button "OK" at bounding box center [649, 462] width 84 height 42
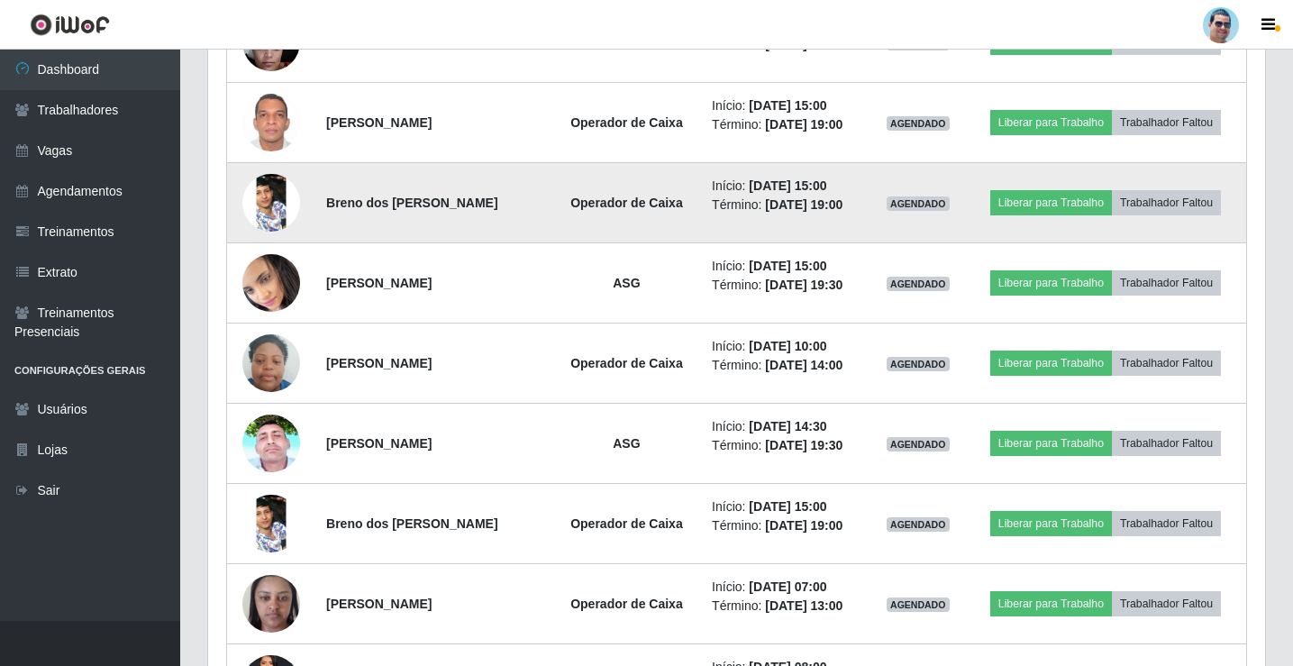
scroll to position [962, 0]
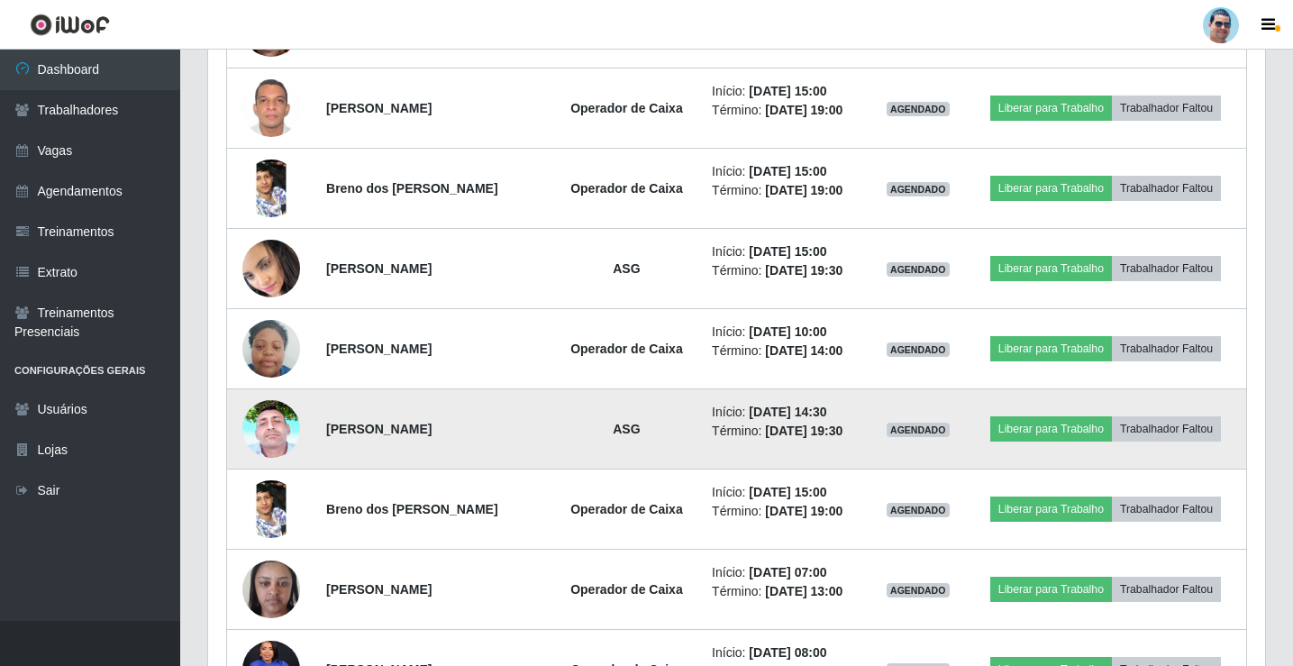
click at [255, 417] on img at bounding box center [271, 429] width 58 height 128
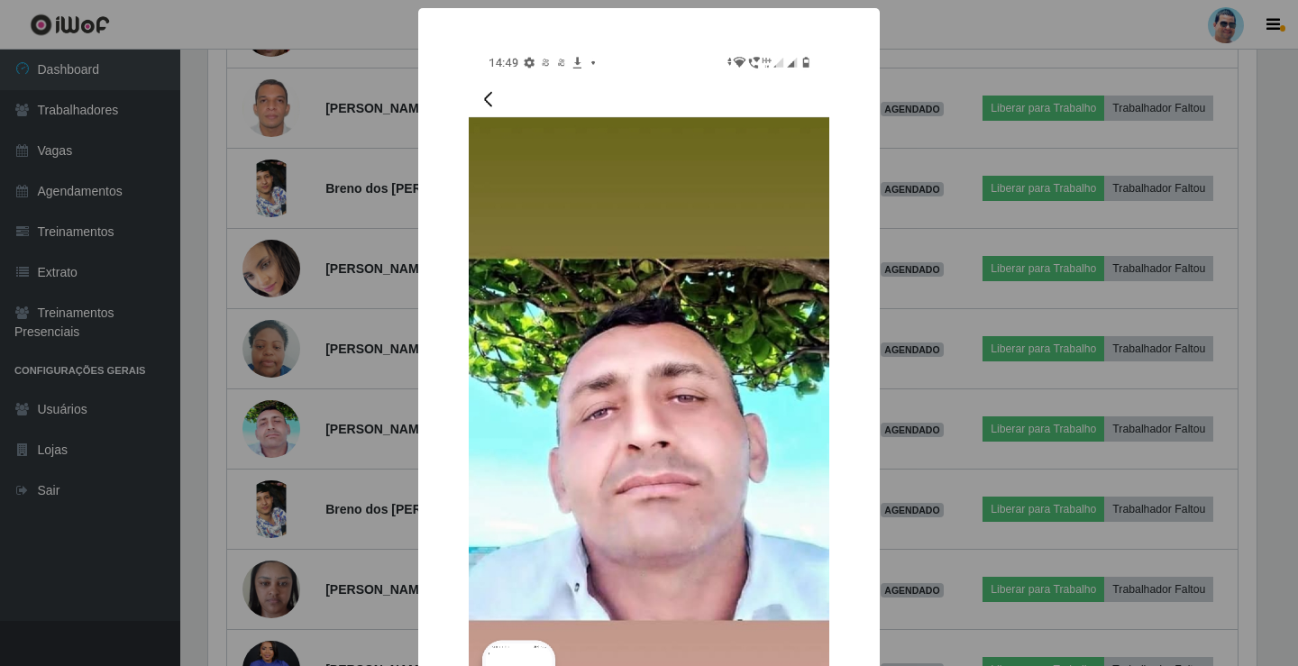
click at [1023, 374] on div "× OK Cancel" at bounding box center [649, 333] width 1298 height 666
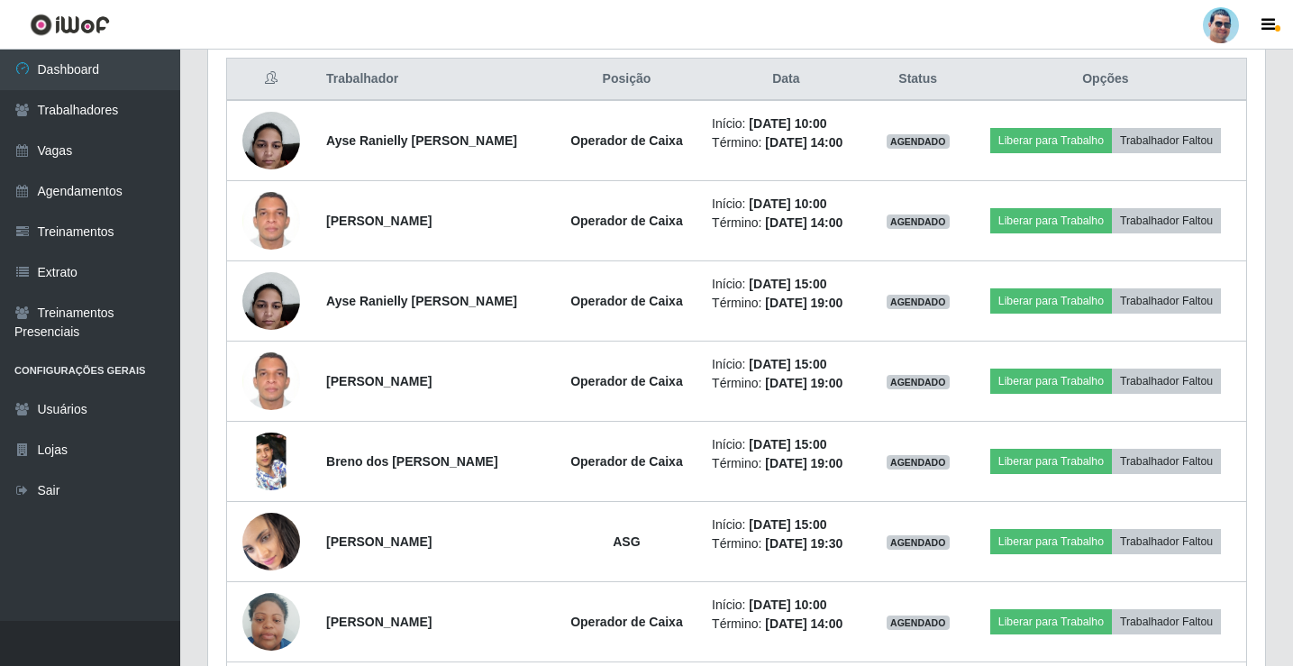
scroll to position [692, 0]
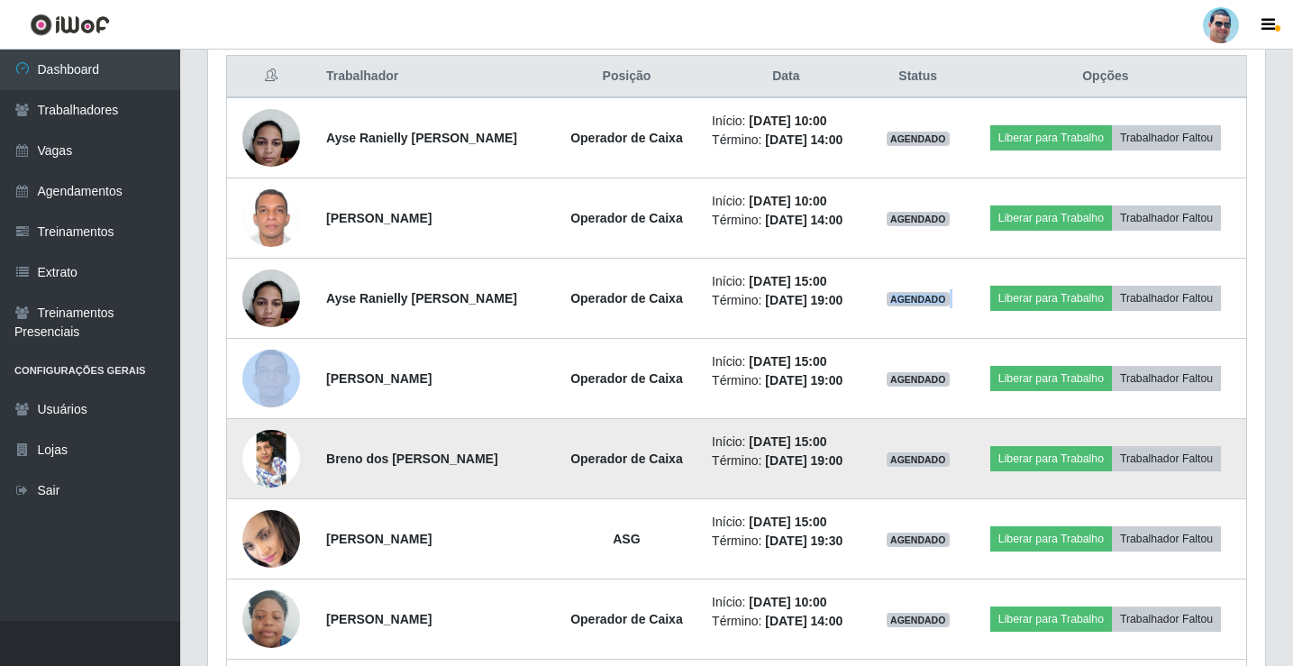
drag, startPoint x: 1076, startPoint y: 294, endPoint x: 855, endPoint y: 436, distance: 262.7
